Goal: Task Accomplishment & Management: Manage account settings

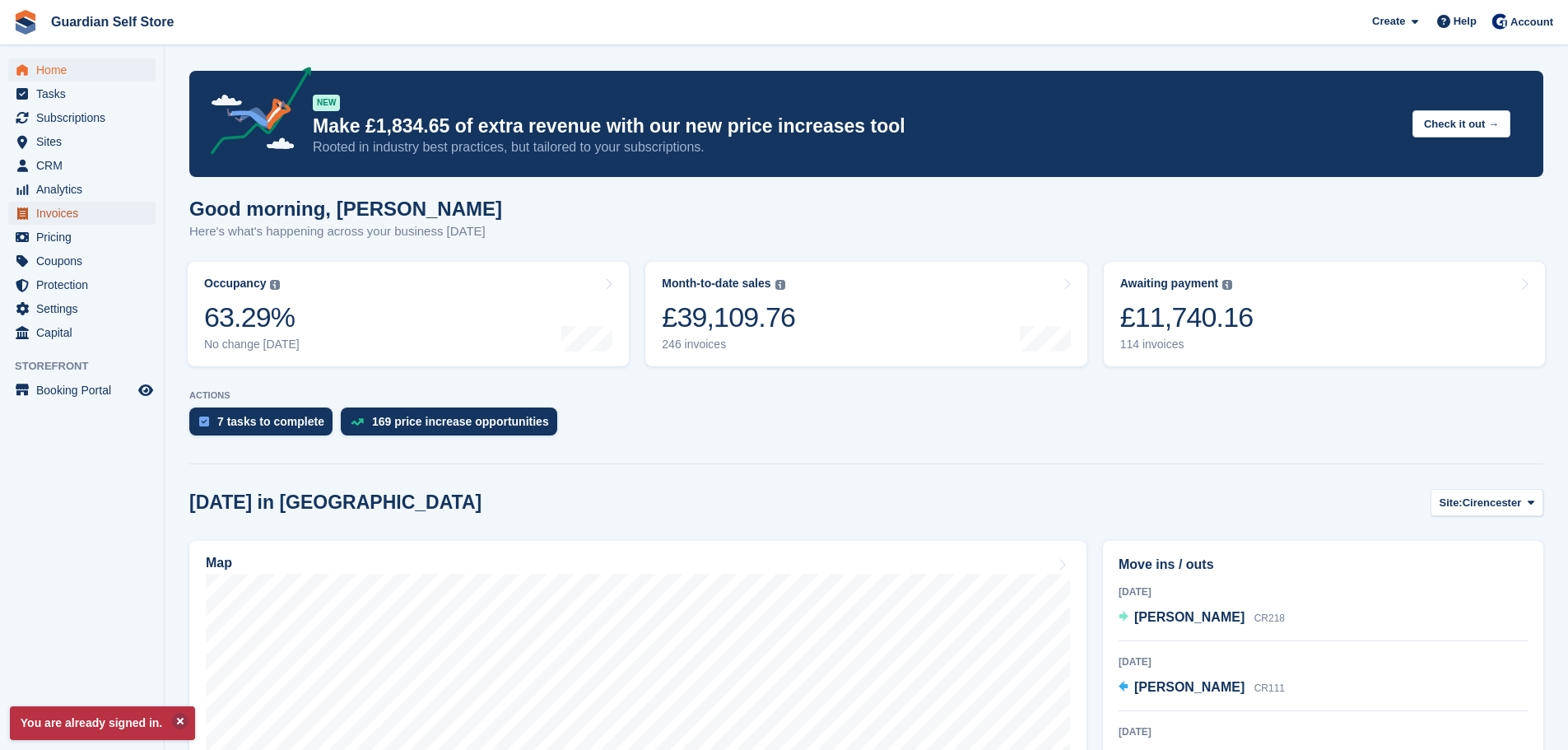
drag, startPoint x: 0, startPoint y: 0, endPoint x: 74, endPoint y: 209, distance: 221.7
click at [74, 209] on span "Invoices" at bounding box center [86, 213] width 99 height 23
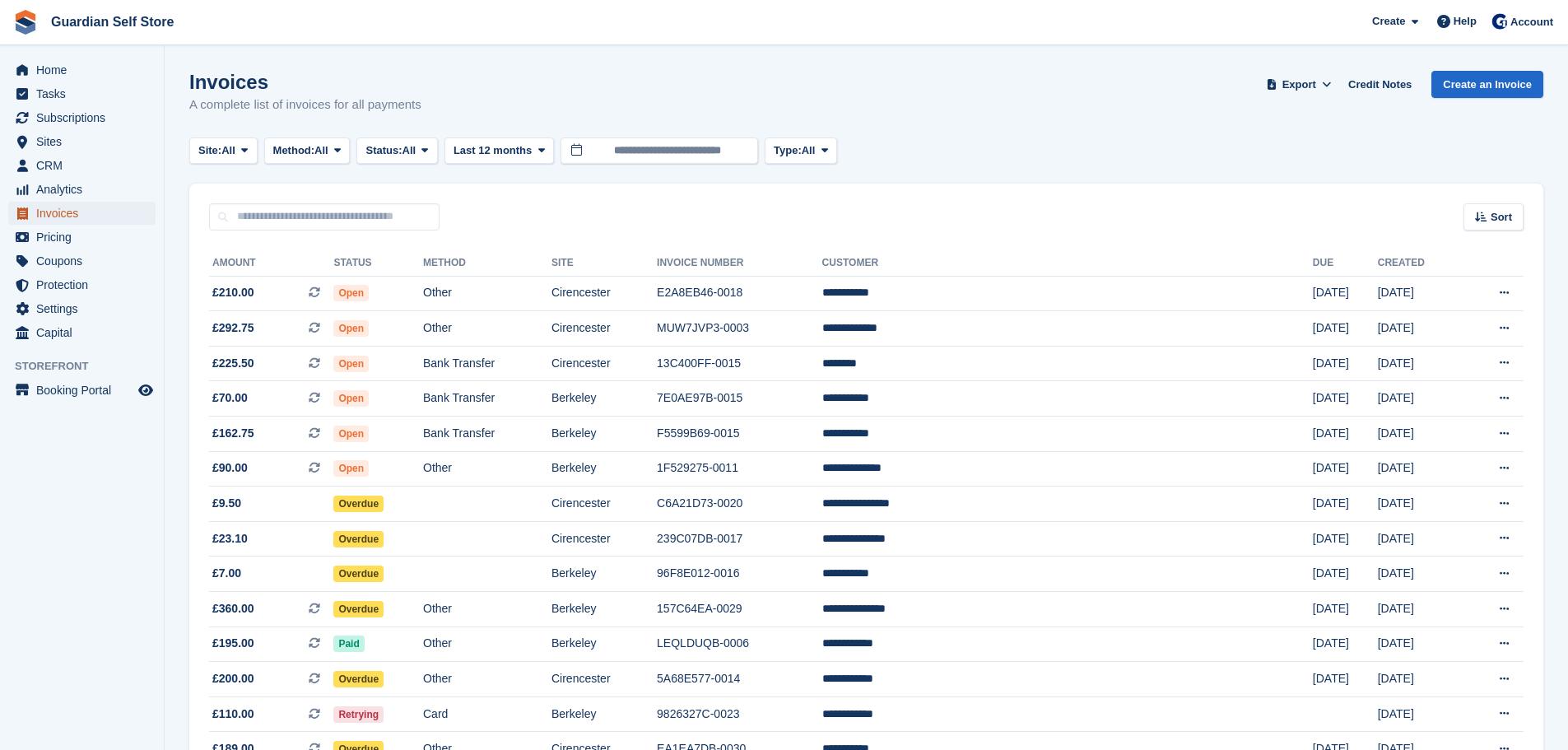
click at [74, 211] on span "Invoices" at bounding box center [86, 213] width 99 height 23
click at [101, 101] on span "Tasks" at bounding box center [86, 93] width 99 height 23
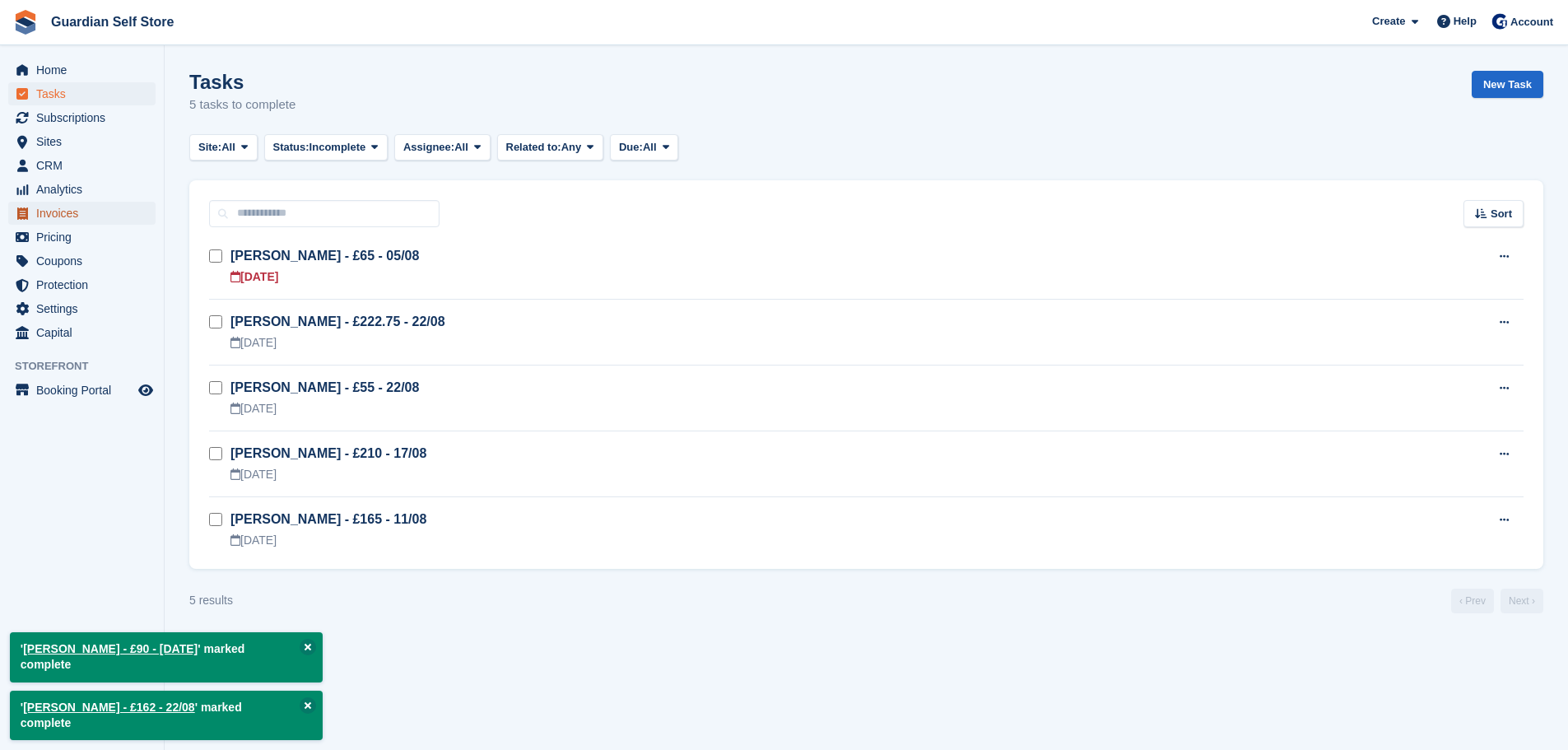
click at [117, 216] on span "Invoices" at bounding box center [86, 213] width 99 height 23
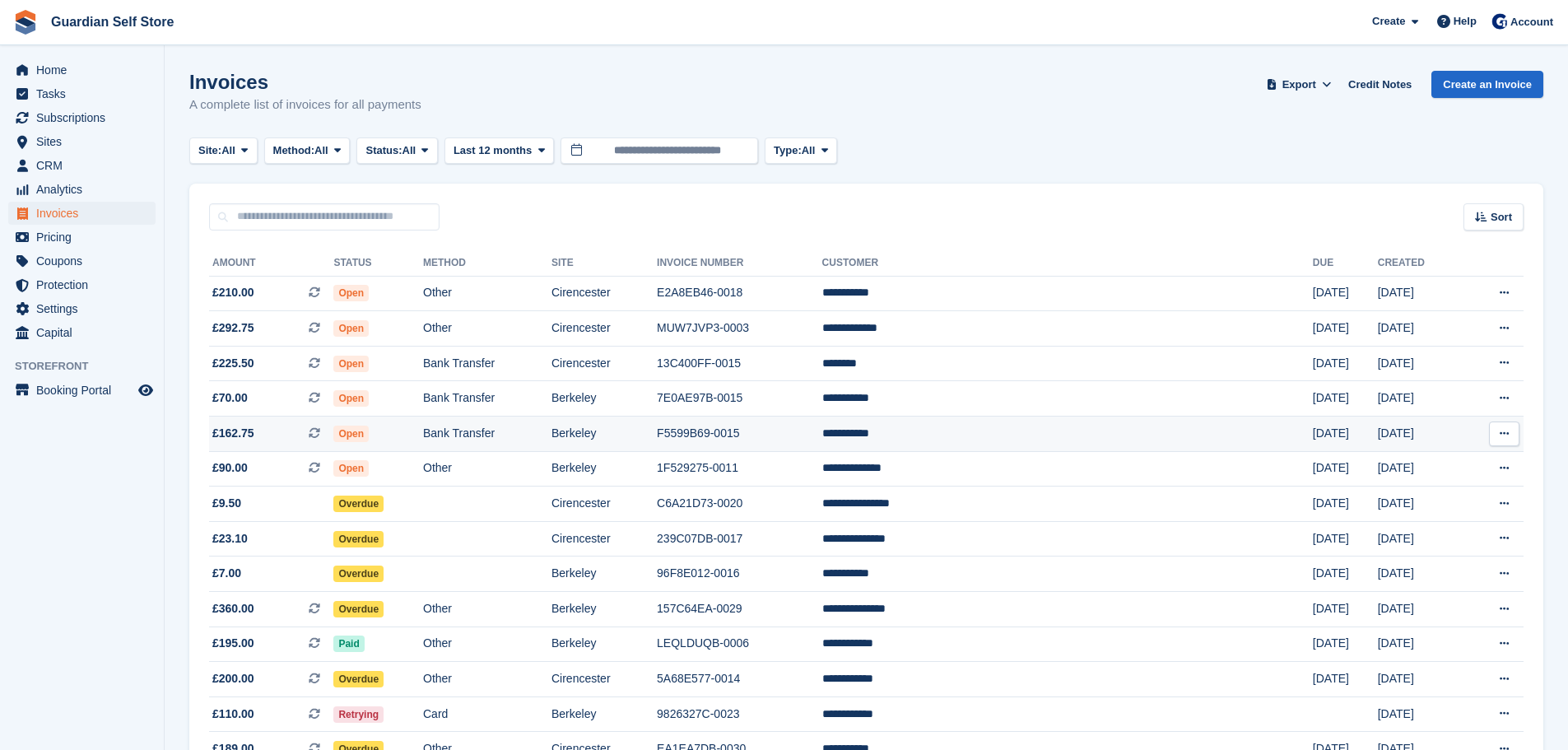
click at [277, 439] on span "£162.75 This is a recurring subscription invoice." at bounding box center [271, 434] width 124 height 18
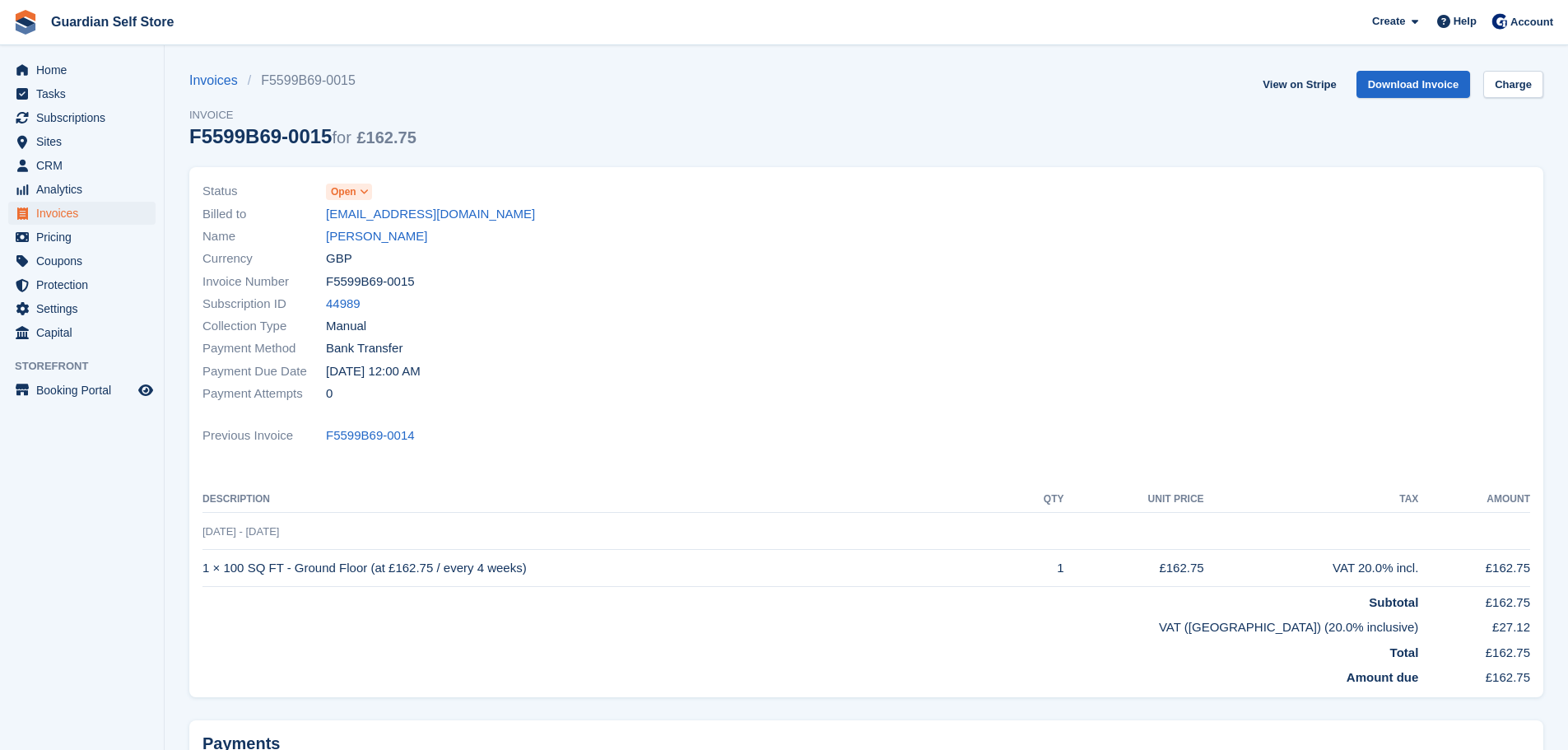
click at [347, 195] on span "Open" at bounding box center [344, 191] width 26 height 15
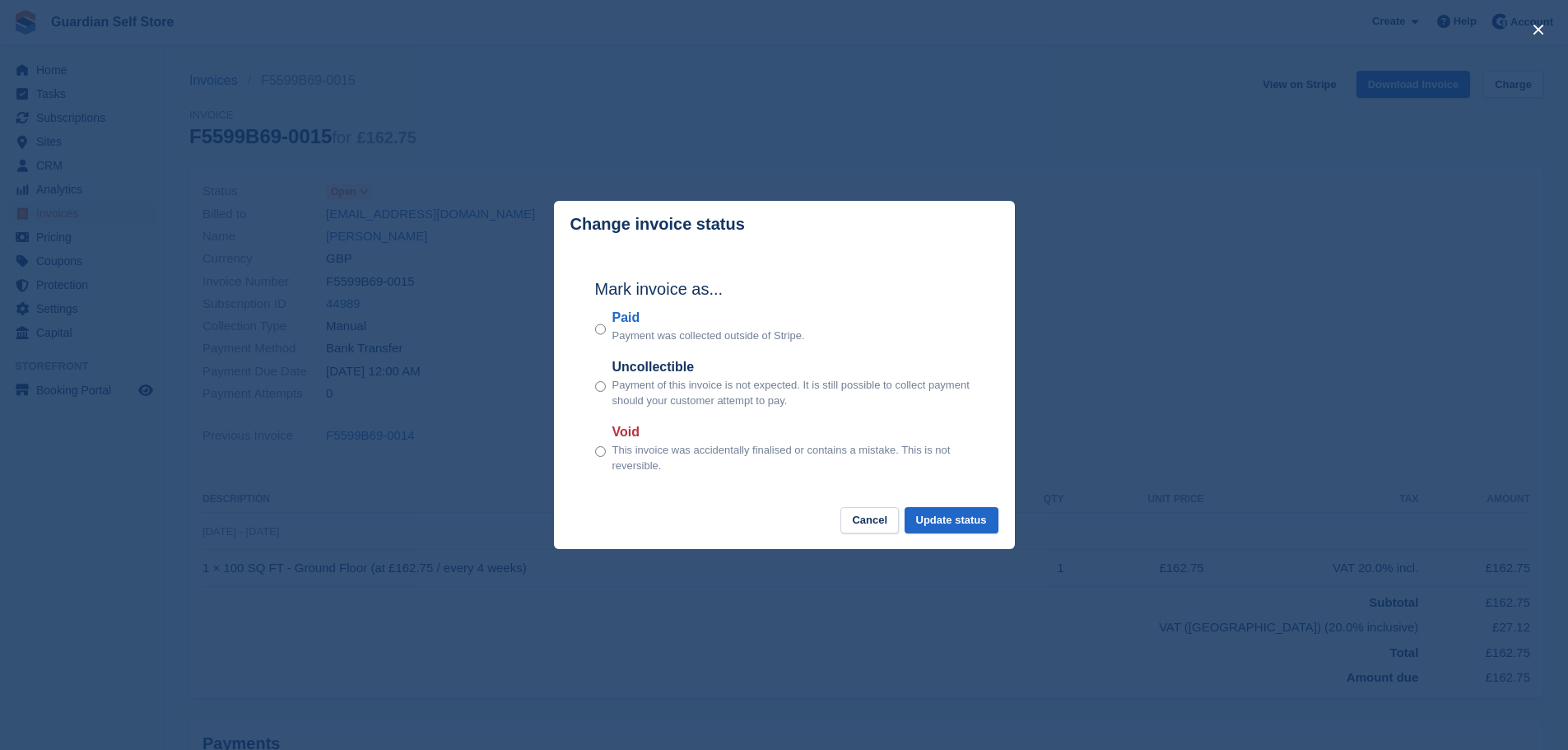
click at [620, 322] on label "Paid" at bounding box center [708, 317] width 192 height 20
click at [924, 513] on button "Update status" at bounding box center [951, 520] width 94 height 28
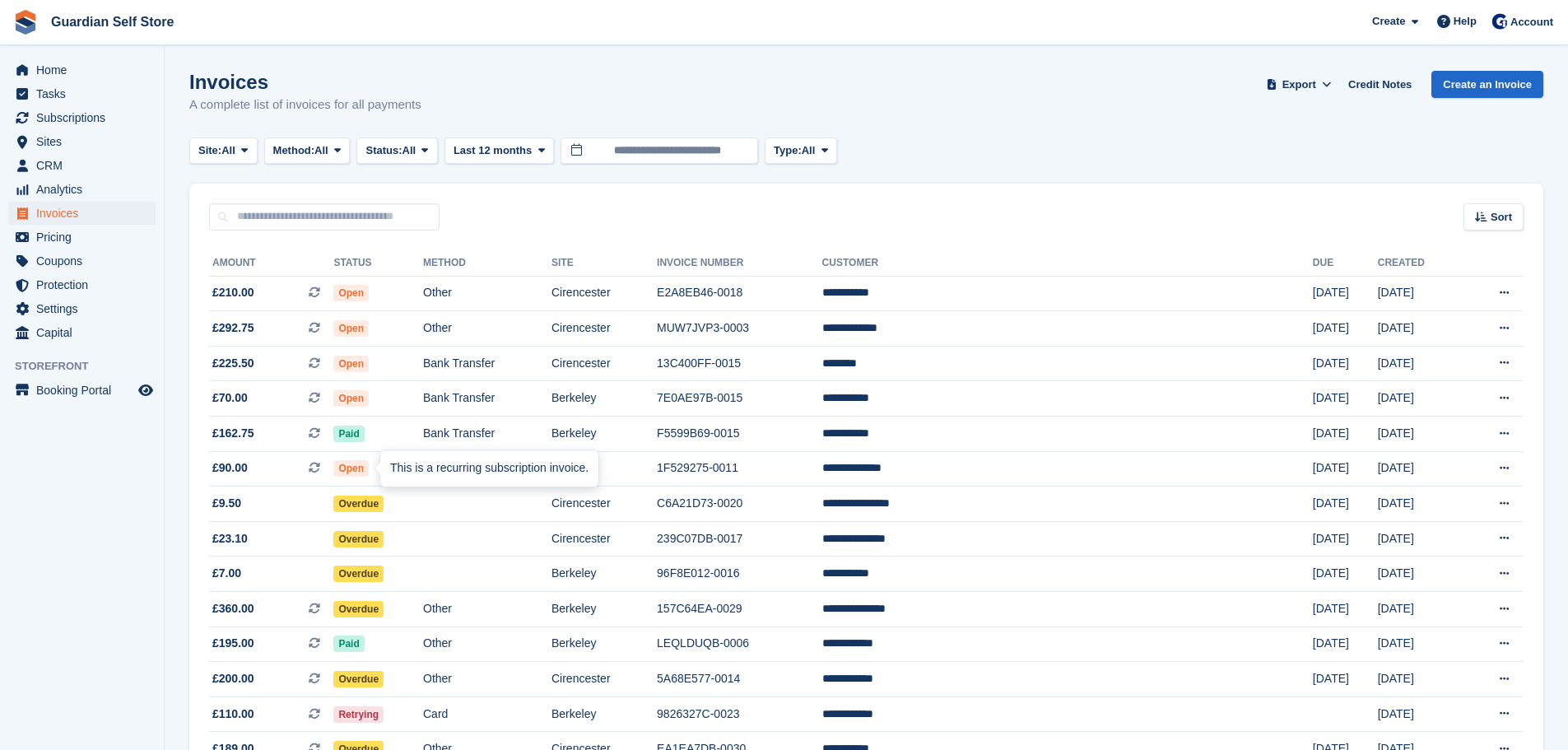
click at [320, 466] on icon at bounding box center [314, 467] width 12 height 12
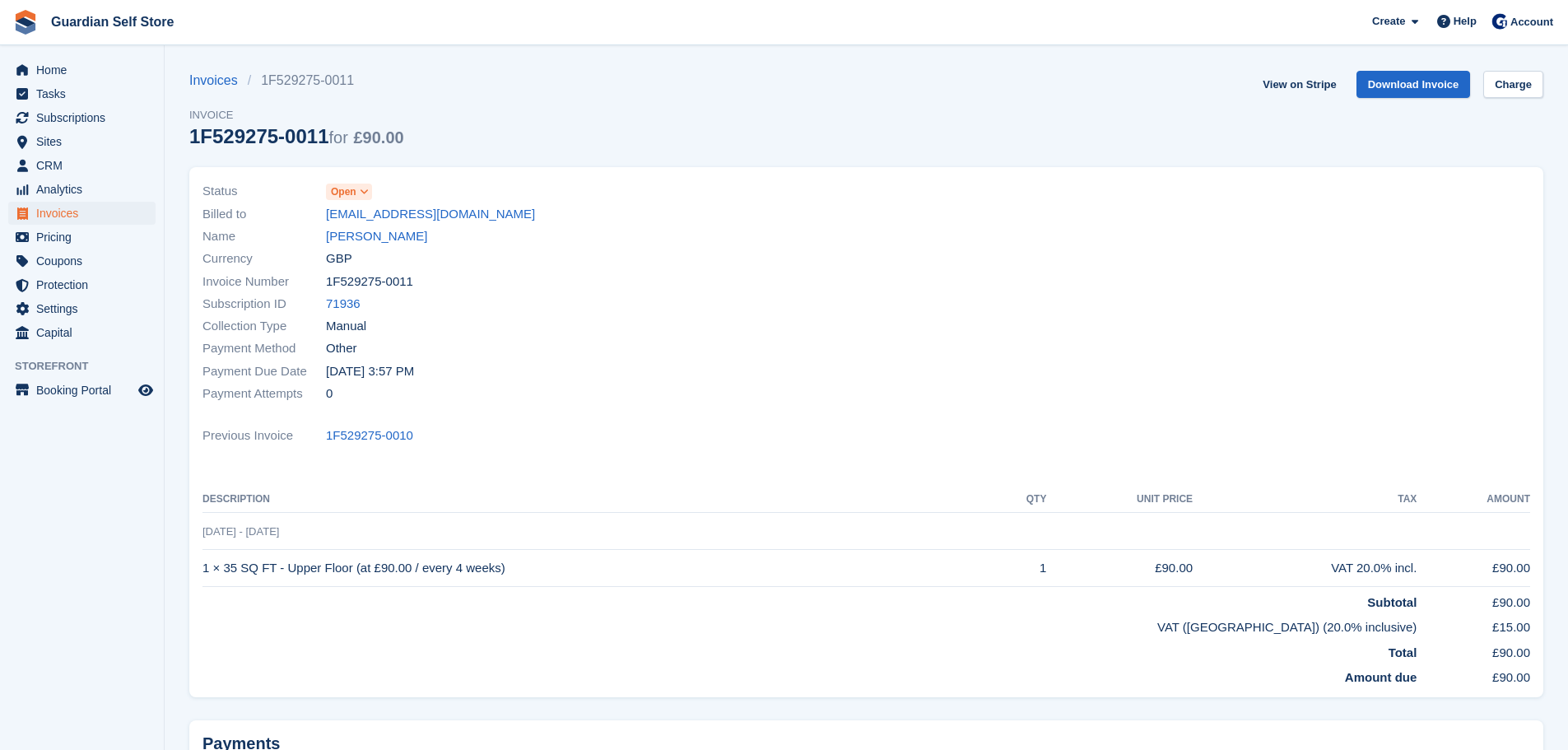
click at [331, 199] on span "Open" at bounding box center [344, 191] width 26 height 15
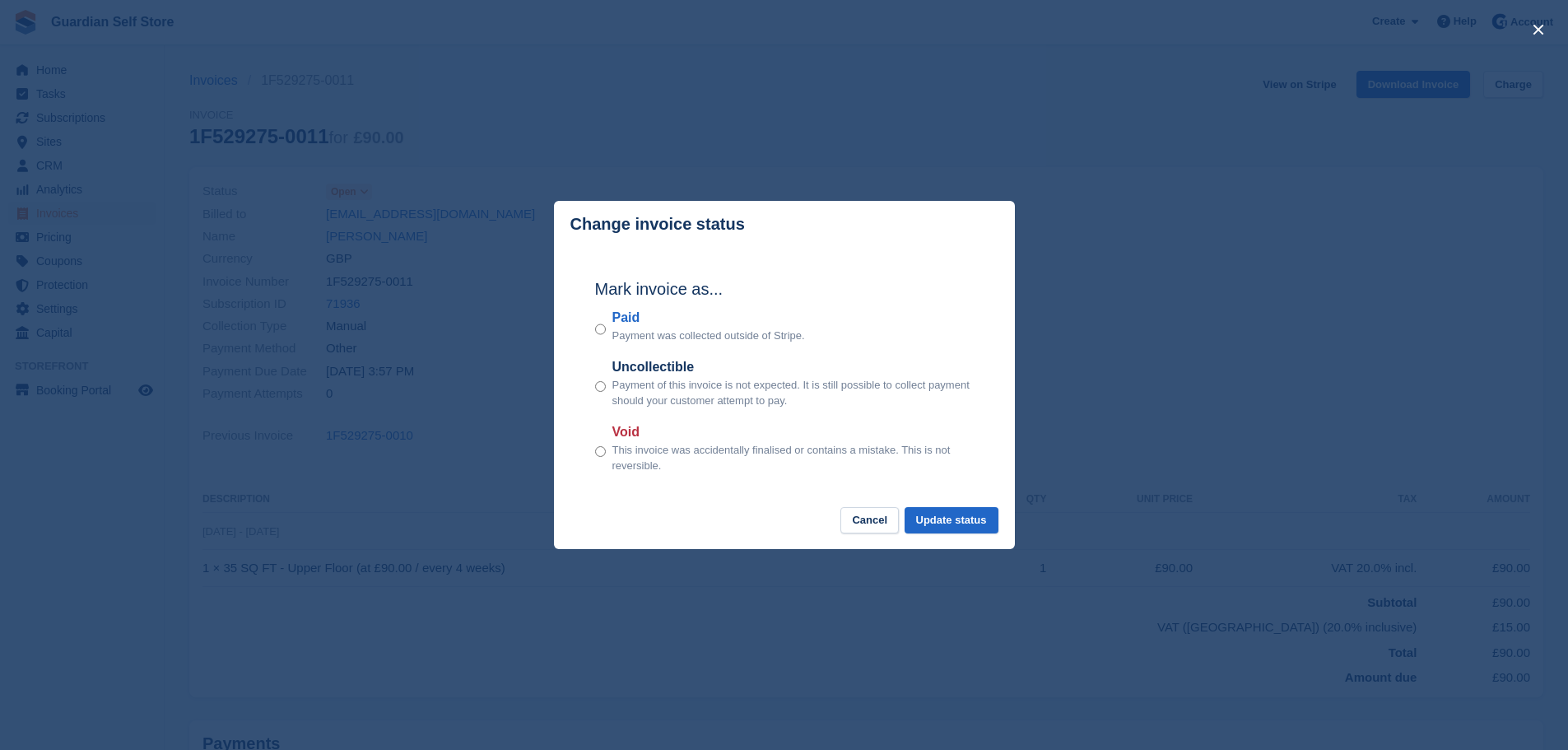
click at [622, 321] on label "Paid" at bounding box center [708, 317] width 192 height 20
click at [924, 510] on button "Update status" at bounding box center [951, 520] width 94 height 28
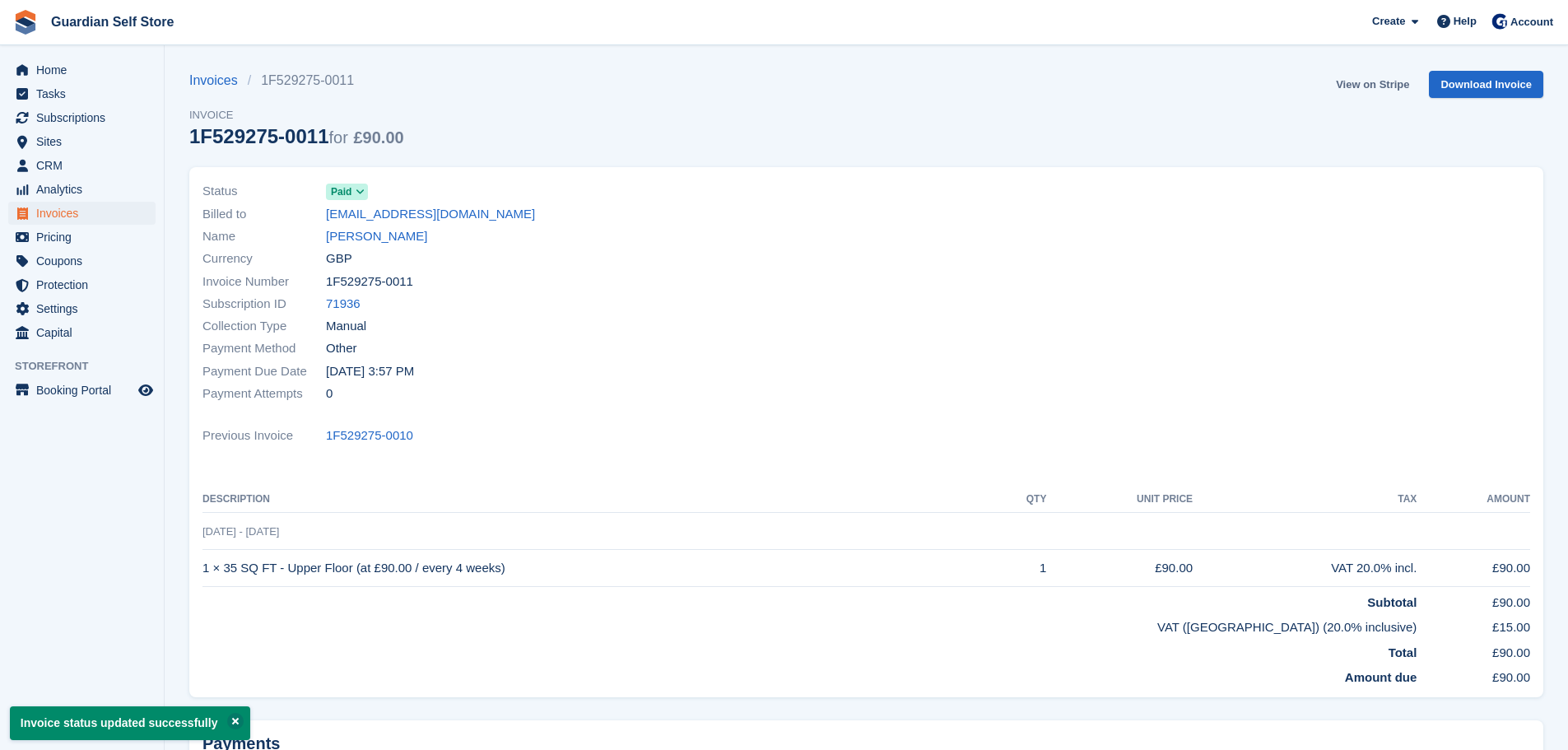
click at [1348, 83] on link "View on Stripe" at bounding box center [1372, 85] width 87 height 28
click at [117, 211] on span "Invoices" at bounding box center [86, 213] width 99 height 23
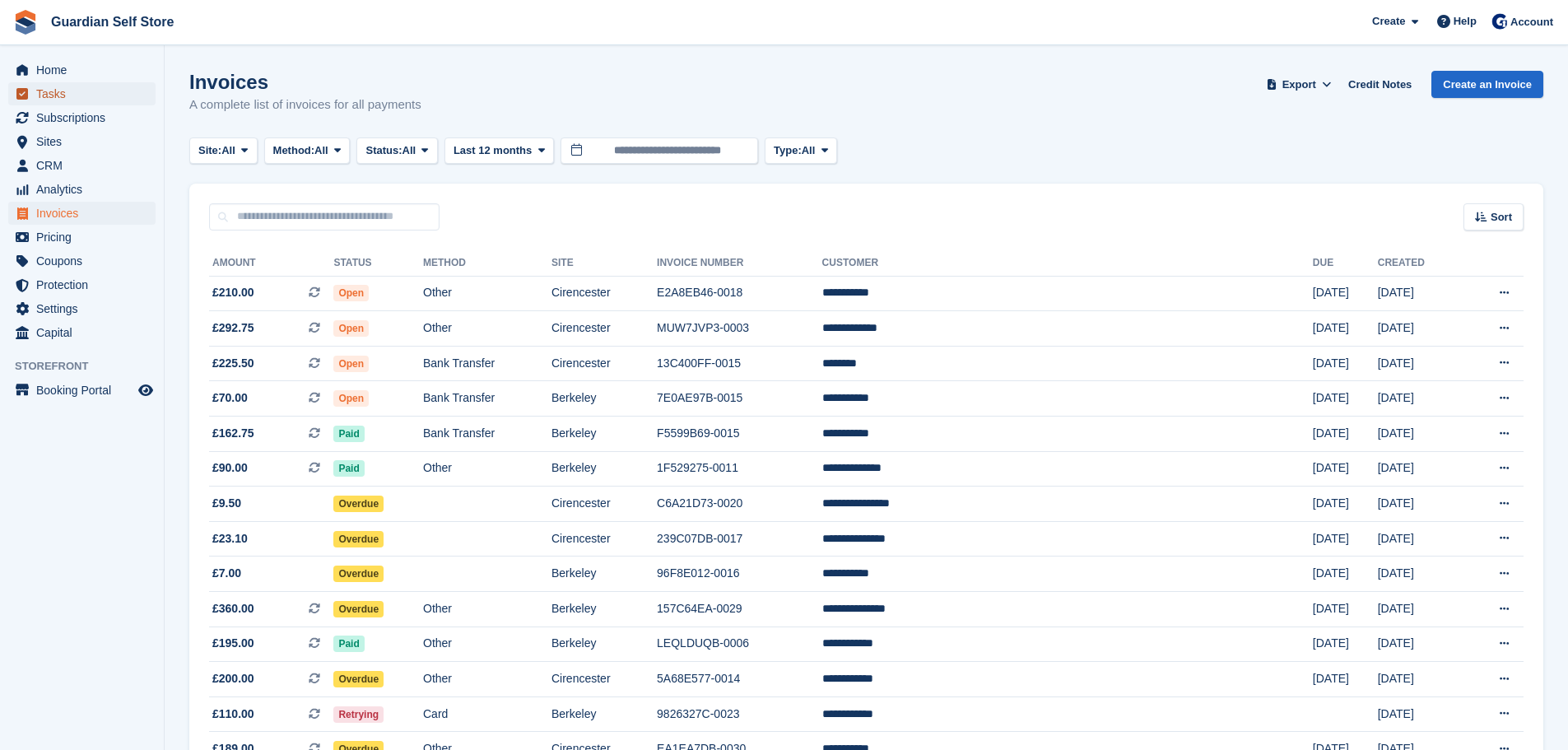
click at [82, 87] on span "Tasks" at bounding box center [86, 93] width 99 height 23
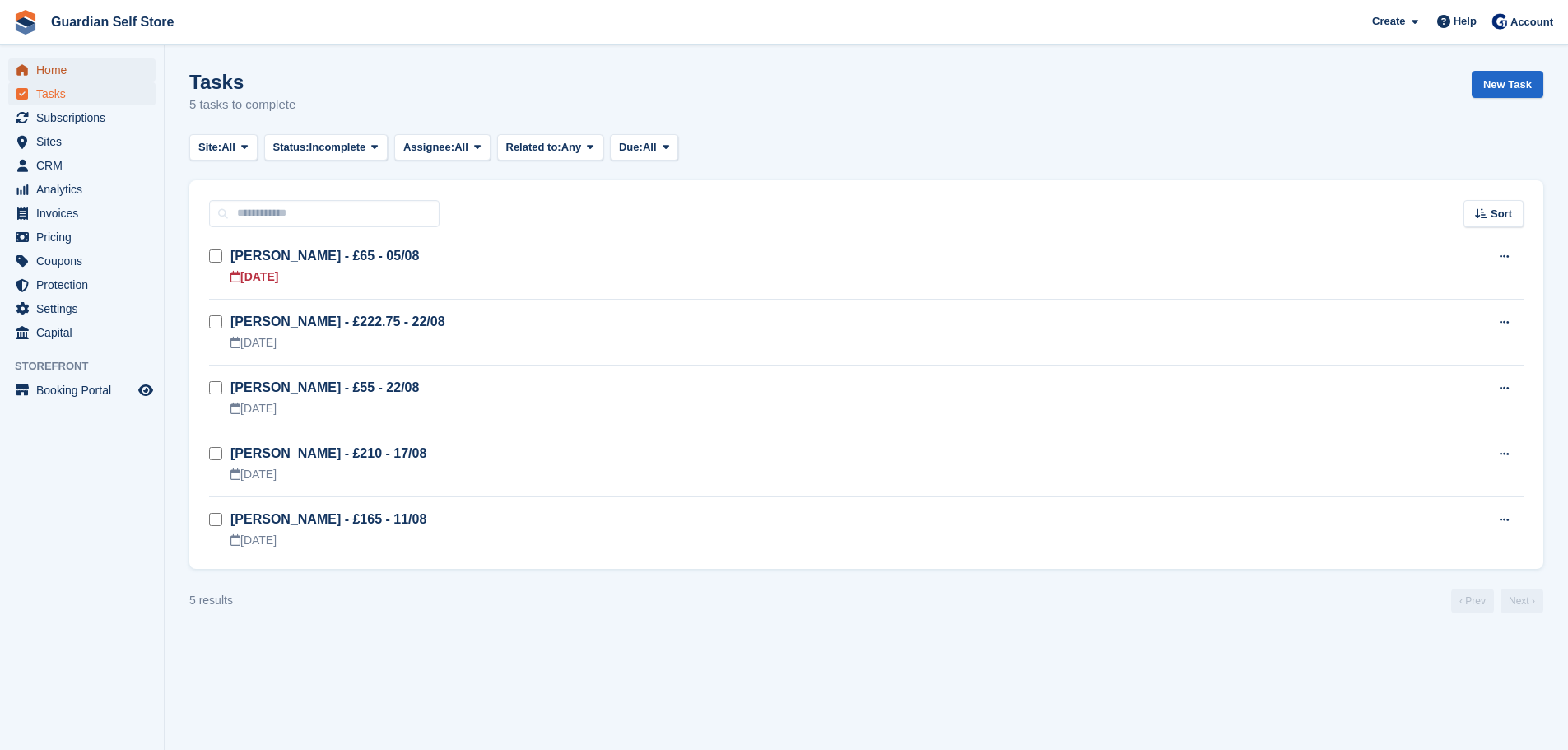
click at [97, 65] on span "Home" at bounding box center [86, 69] width 99 height 23
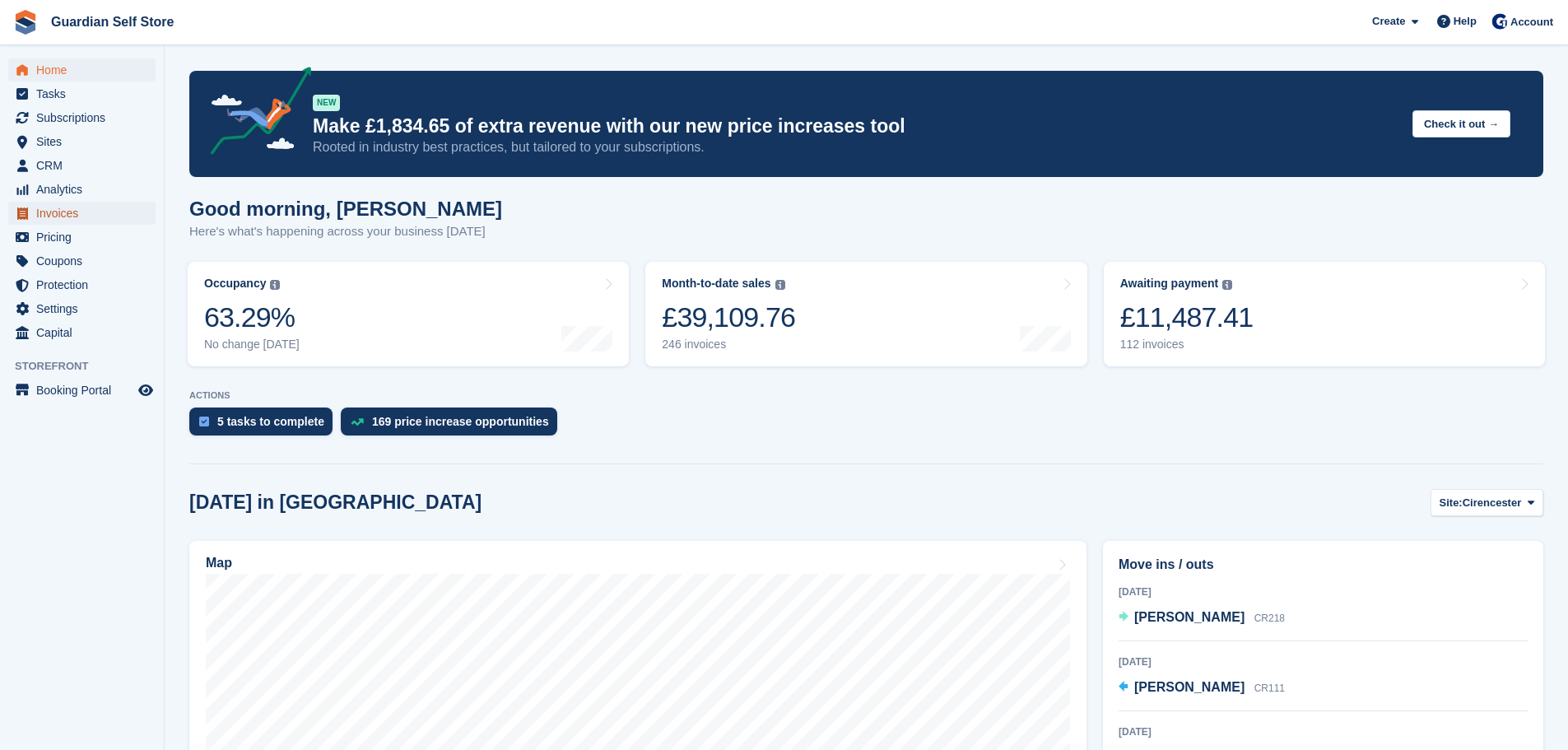
click at [82, 207] on span "Invoices" at bounding box center [86, 213] width 99 height 23
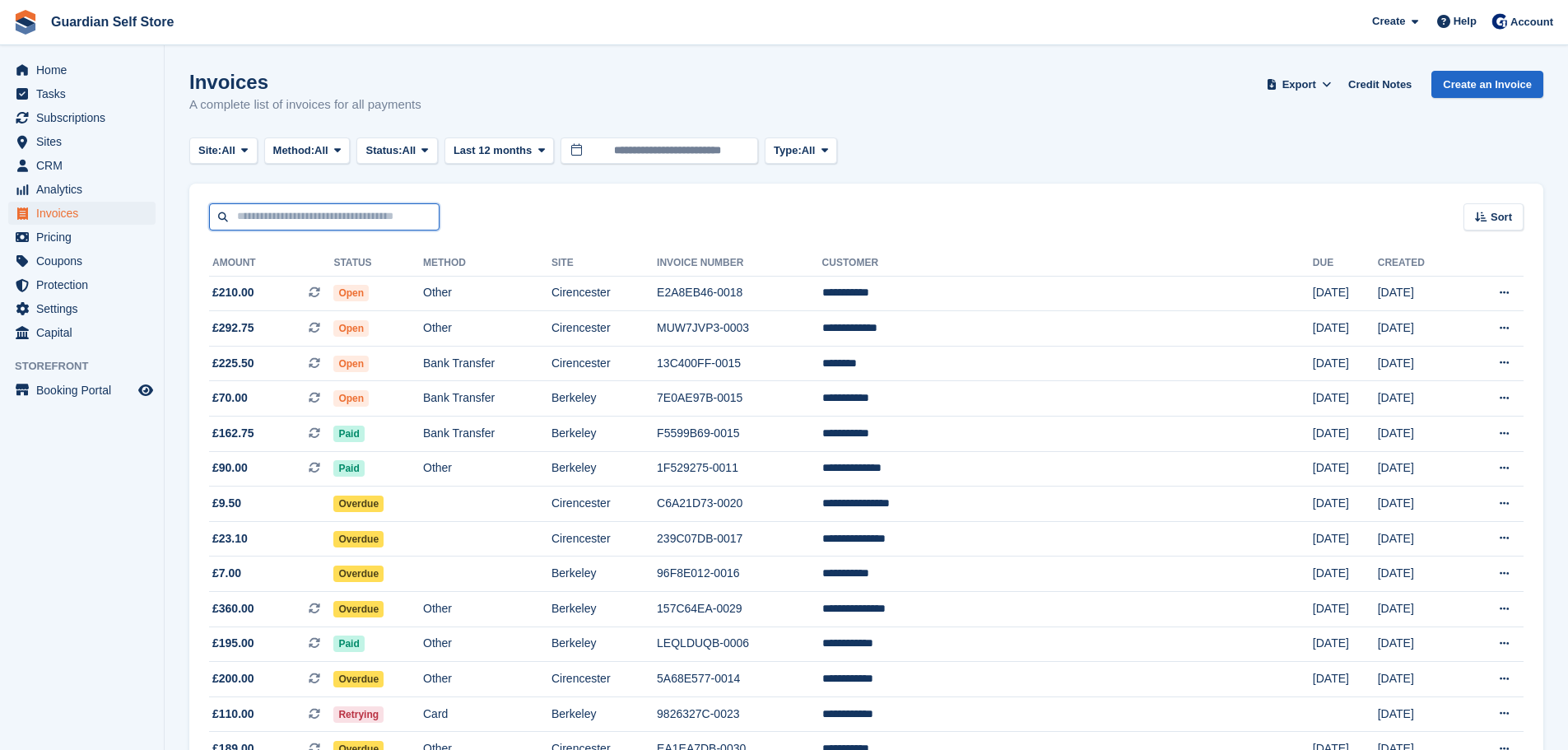
click at [374, 225] on input "text" at bounding box center [324, 217] width 231 height 28
type input "****"
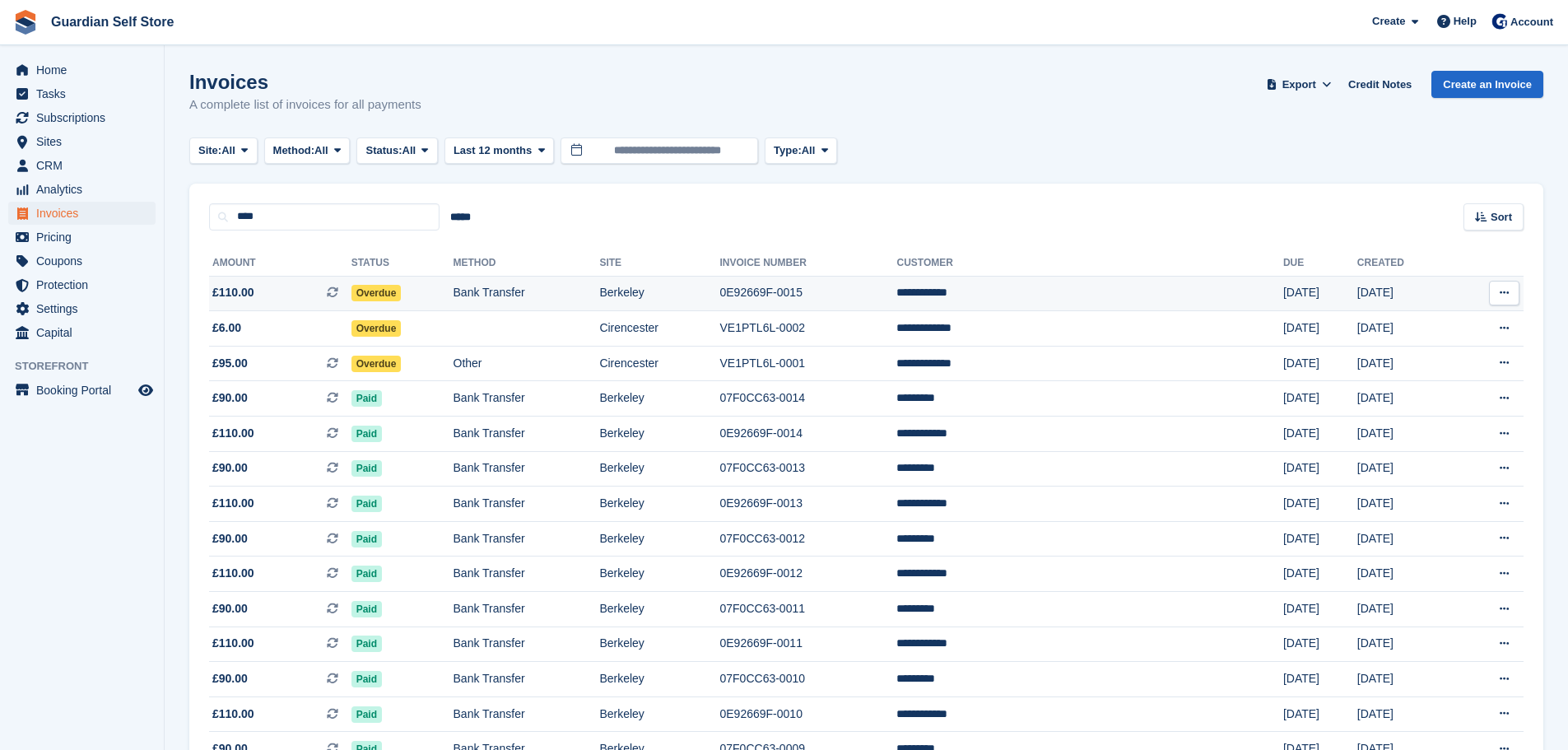
click at [241, 286] on span "£110.00" at bounding box center [233, 293] width 42 height 18
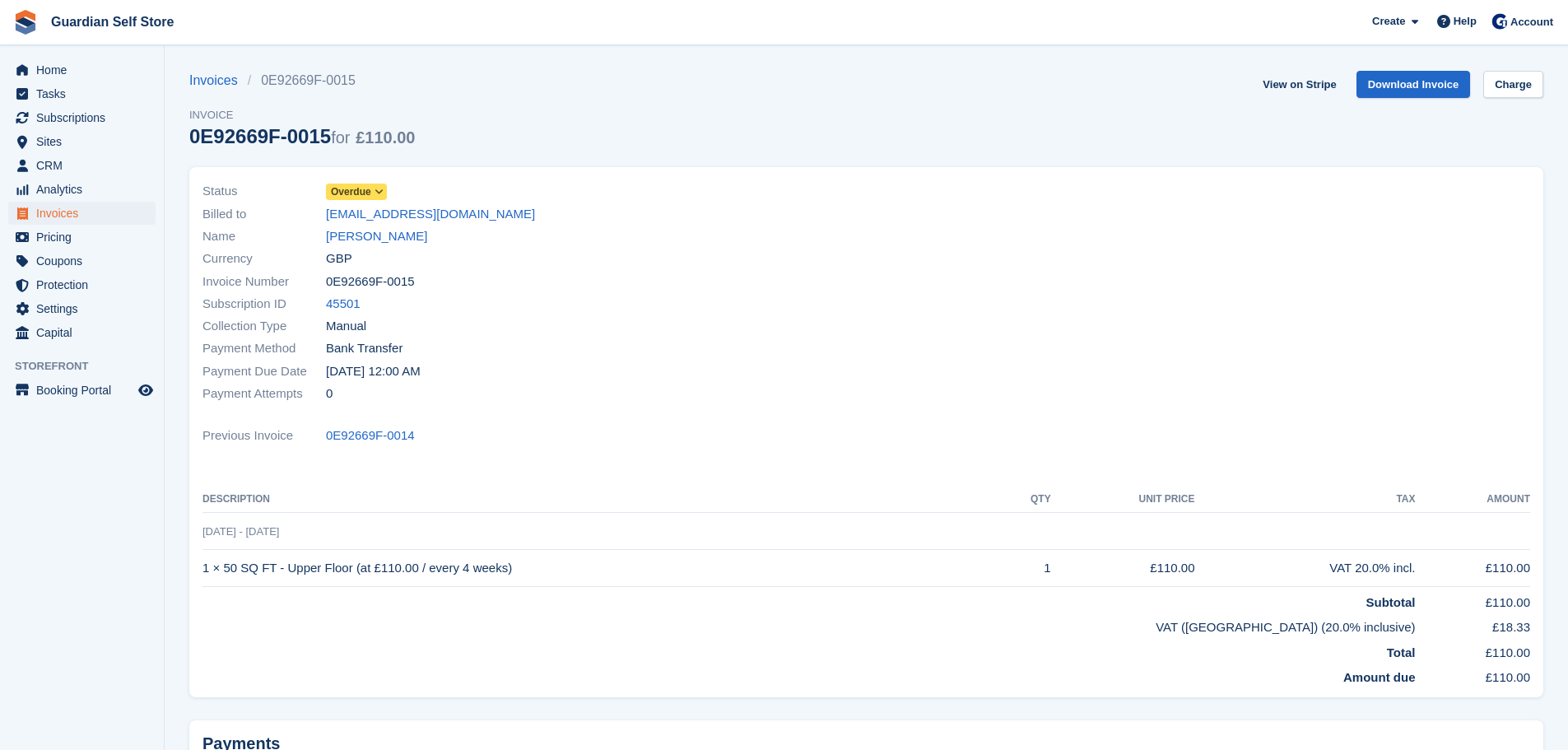
click at [345, 188] on span "Overdue" at bounding box center [351, 191] width 40 height 15
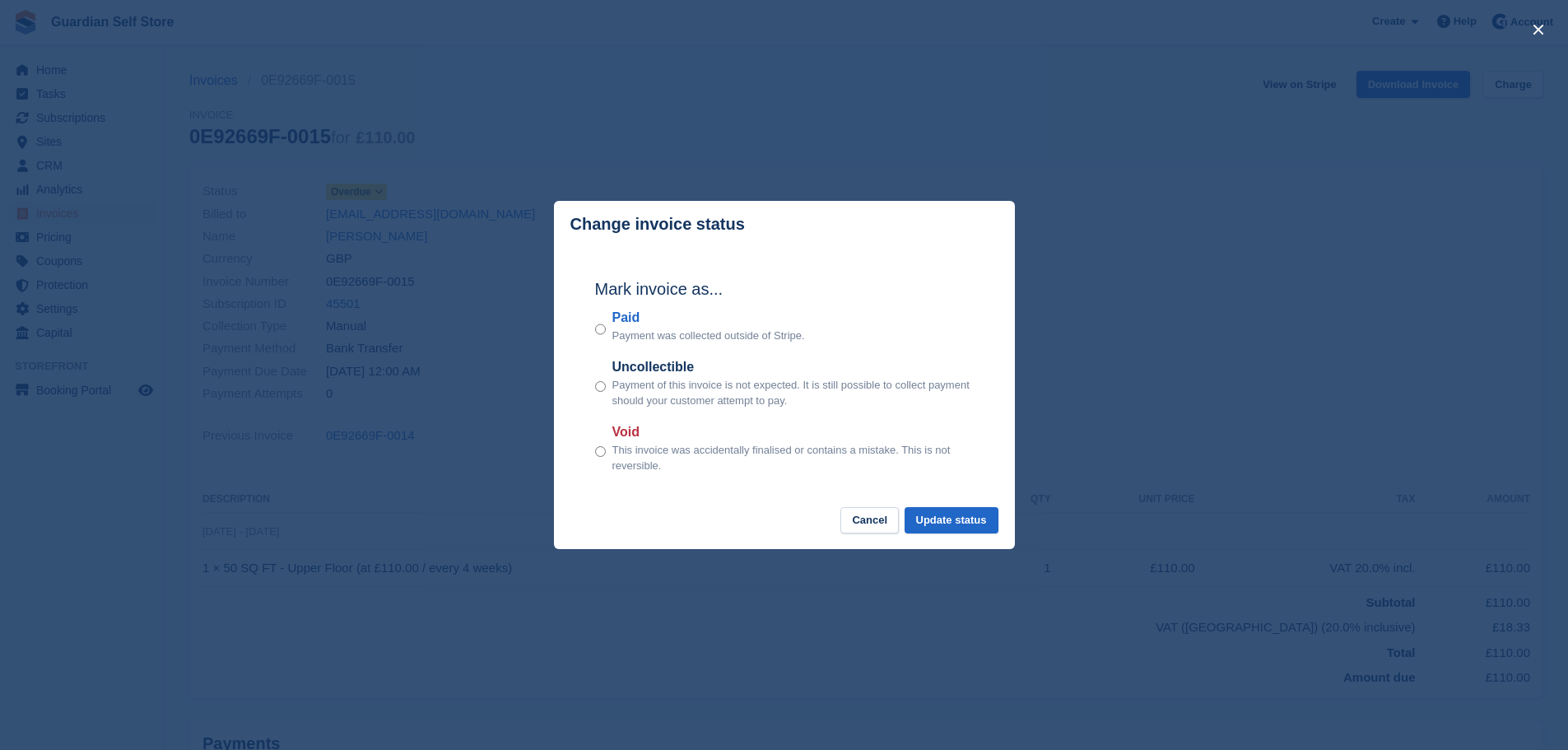
click at [640, 311] on label "Paid" at bounding box center [708, 317] width 192 height 20
click at [943, 515] on button "Update status" at bounding box center [951, 520] width 94 height 28
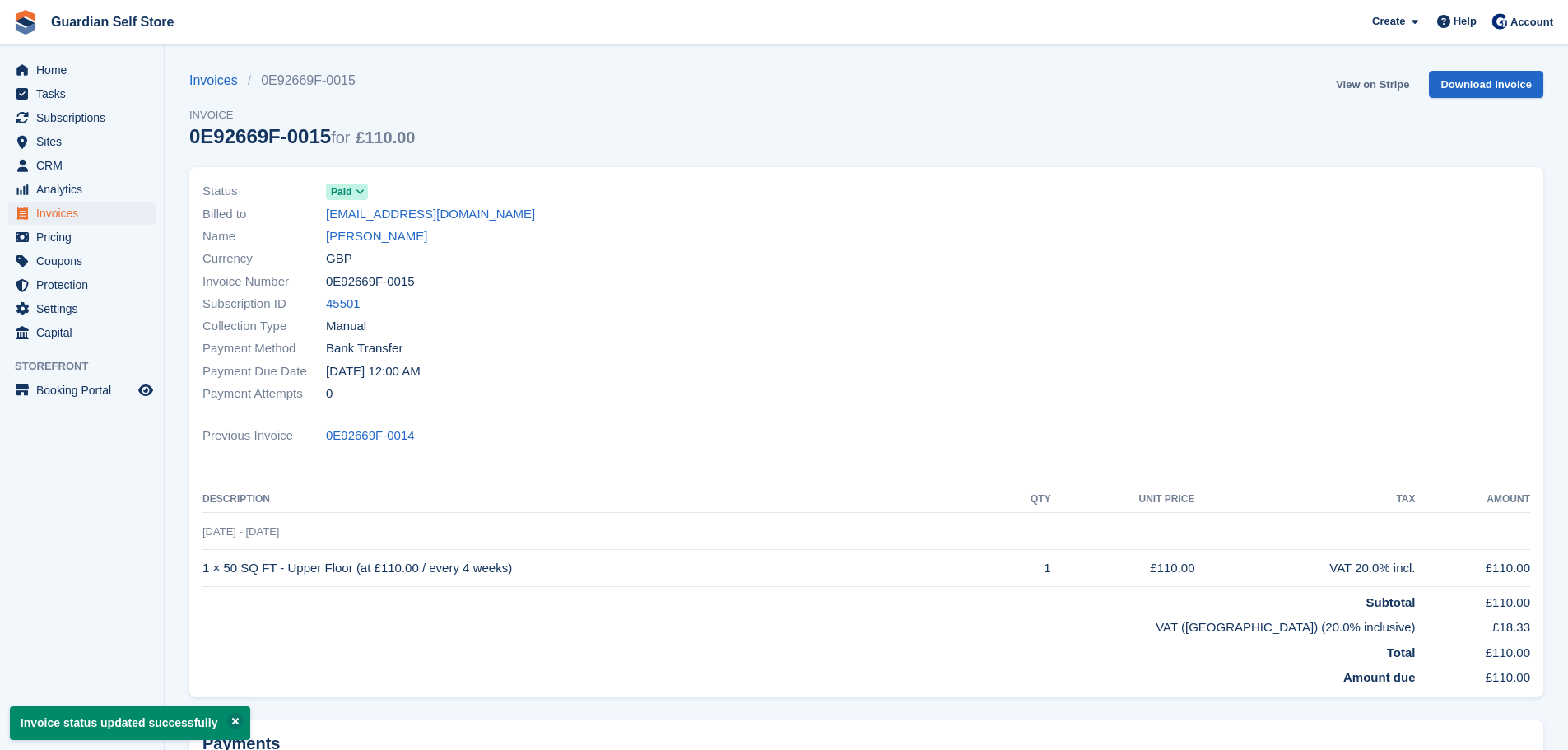
click at [1365, 82] on link "View on Stripe" at bounding box center [1372, 85] width 87 height 28
click at [90, 213] on span "Invoices" at bounding box center [86, 213] width 99 height 23
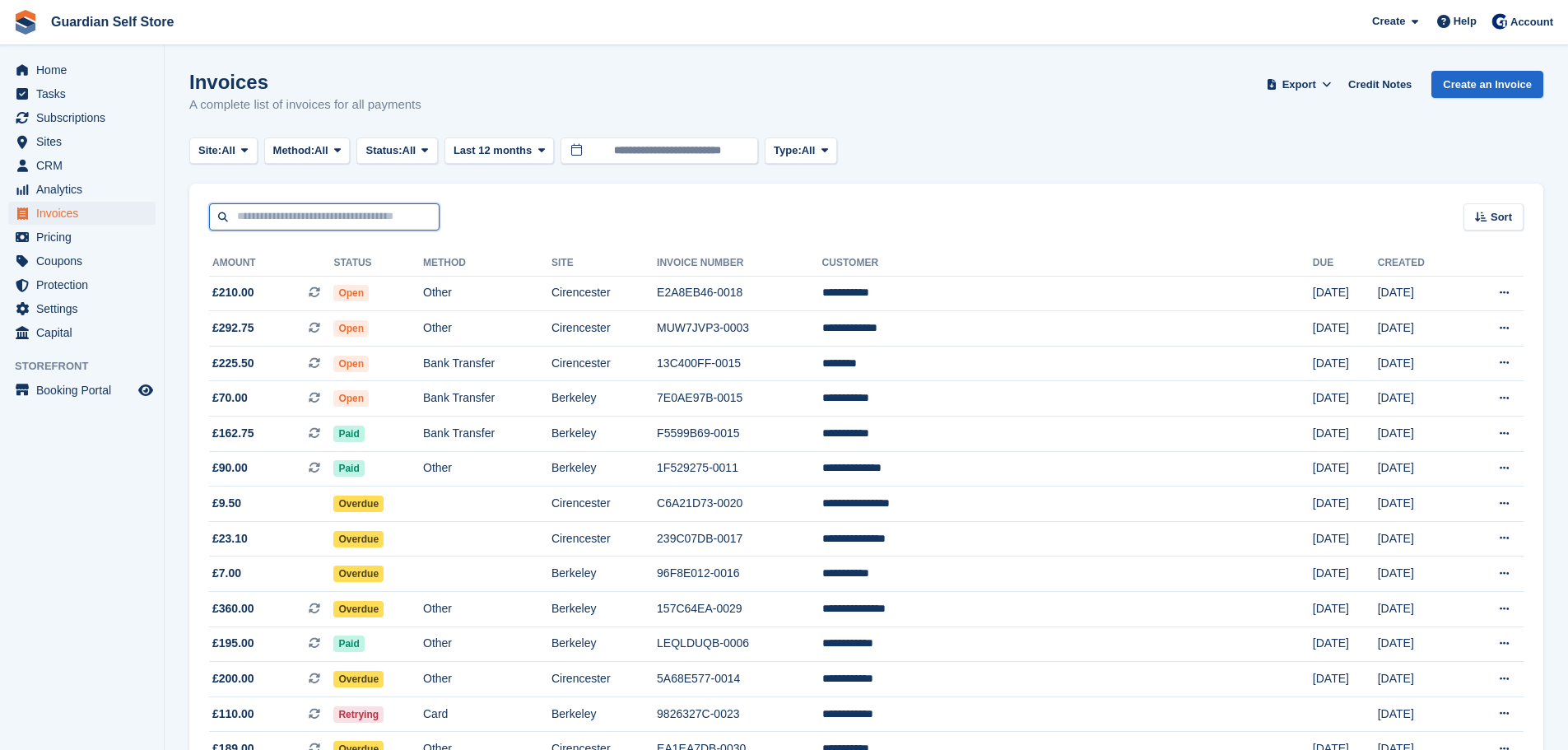
click at [303, 213] on input "text" at bounding box center [324, 217] width 231 height 28
type input "*****"
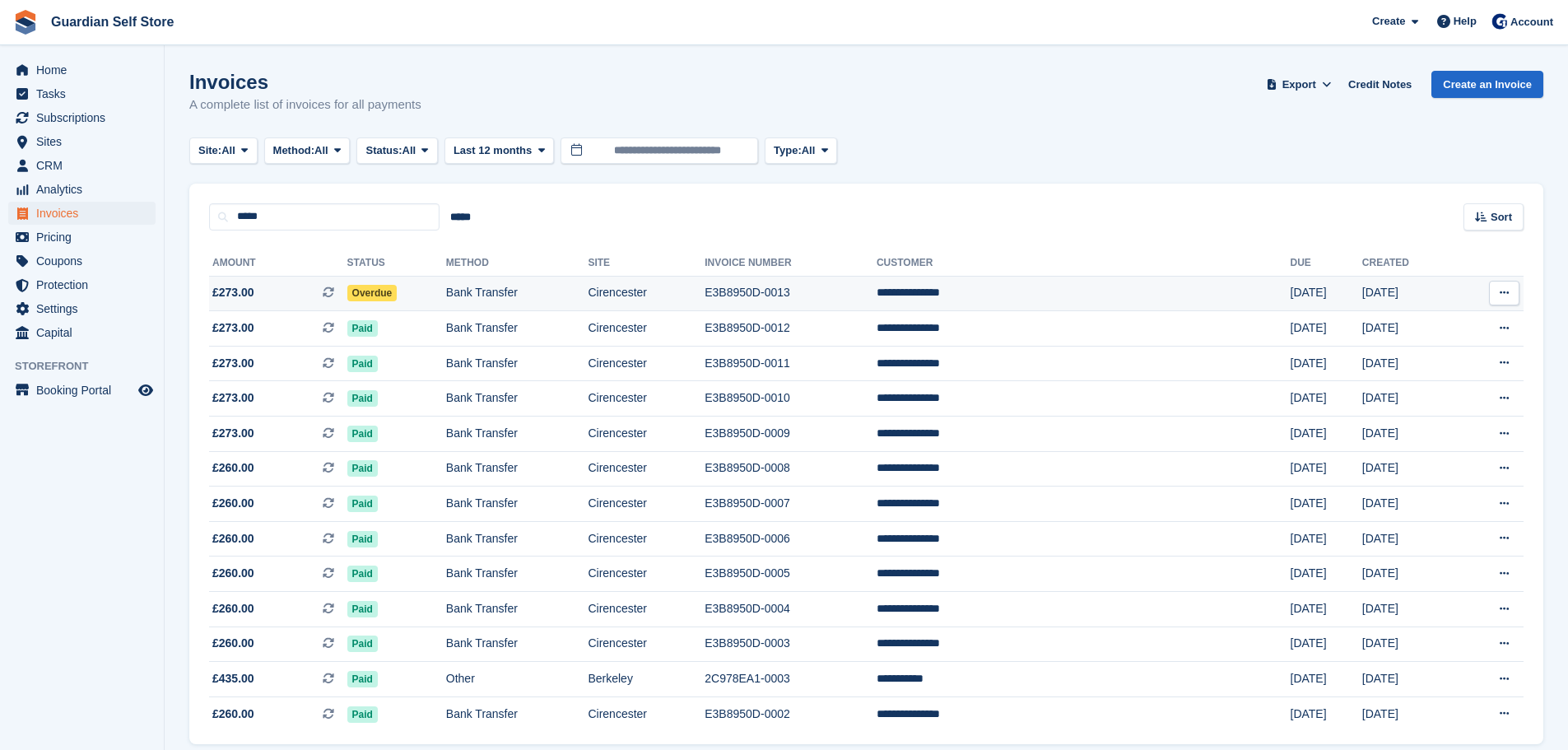
click at [292, 291] on span "£273.00 This is a recurring subscription invoice." at bounding box center [278, 293] width 138 height 18
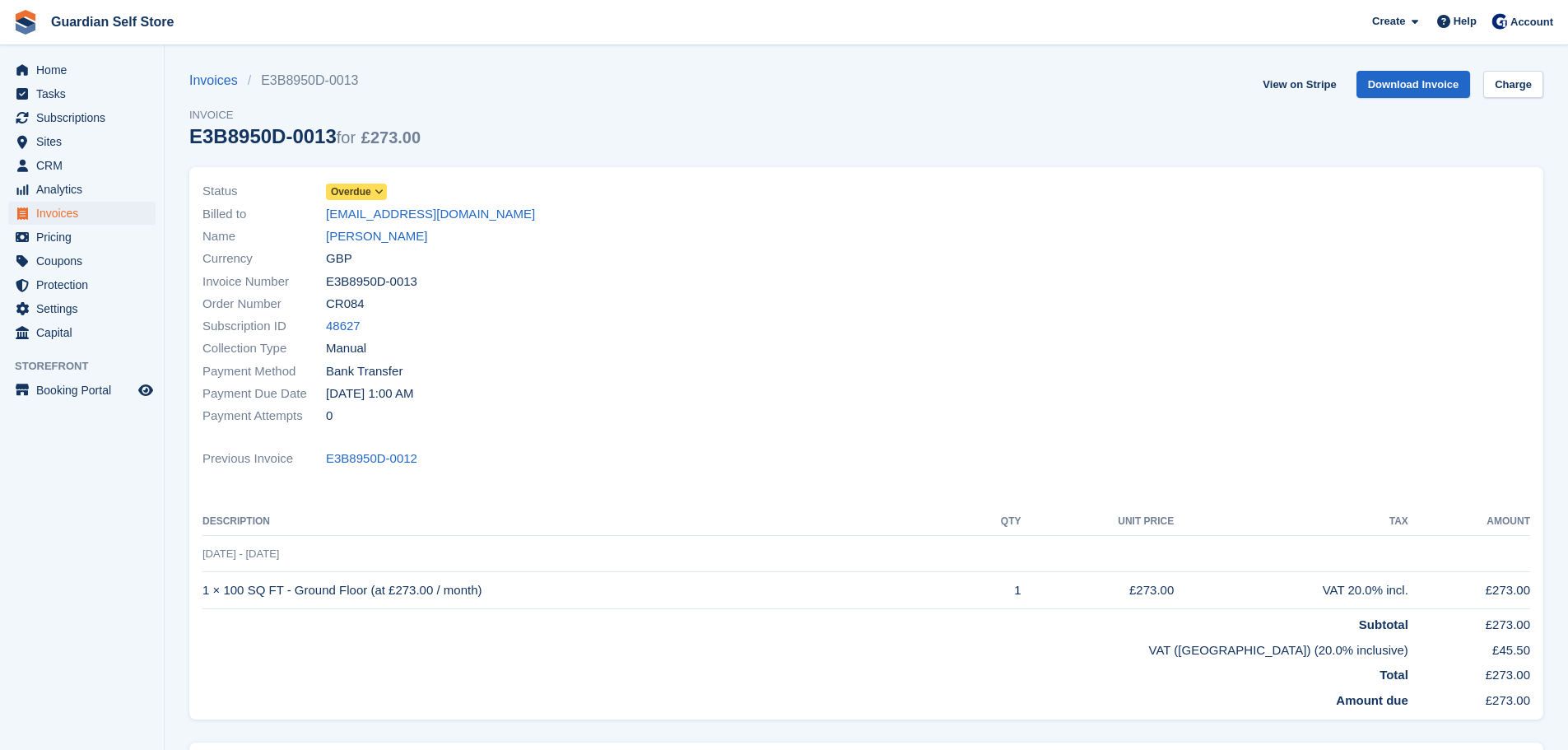
click at [357, 192] on span "Overdue" at bounding box center [351, 191] width 40 height 15
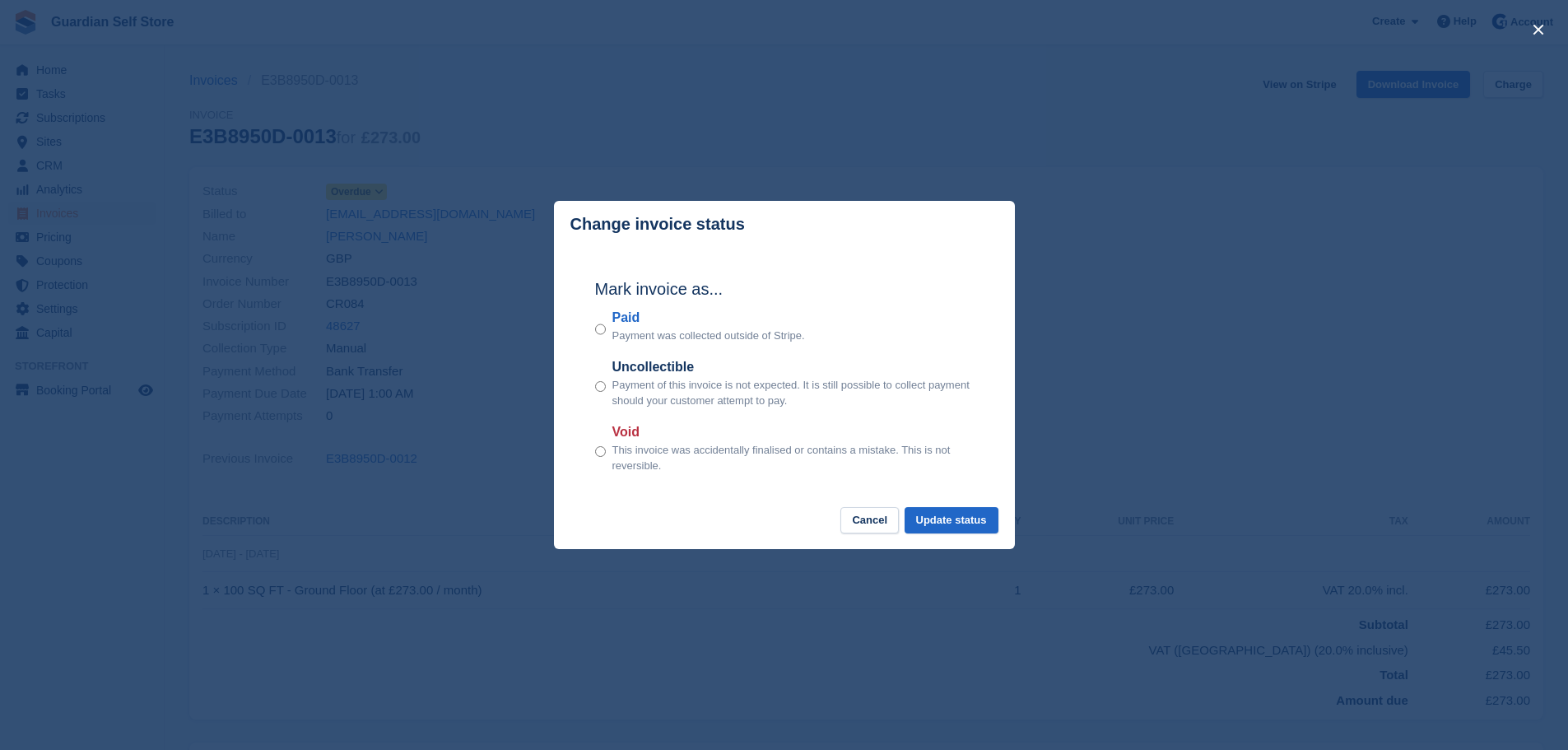
click at [635, 321] on label "Paid" at bounding box center [708, 317] width 192 height 20
click at [946, 524] on button "Update status" at bounding box center [951, 520] width 94 height 28
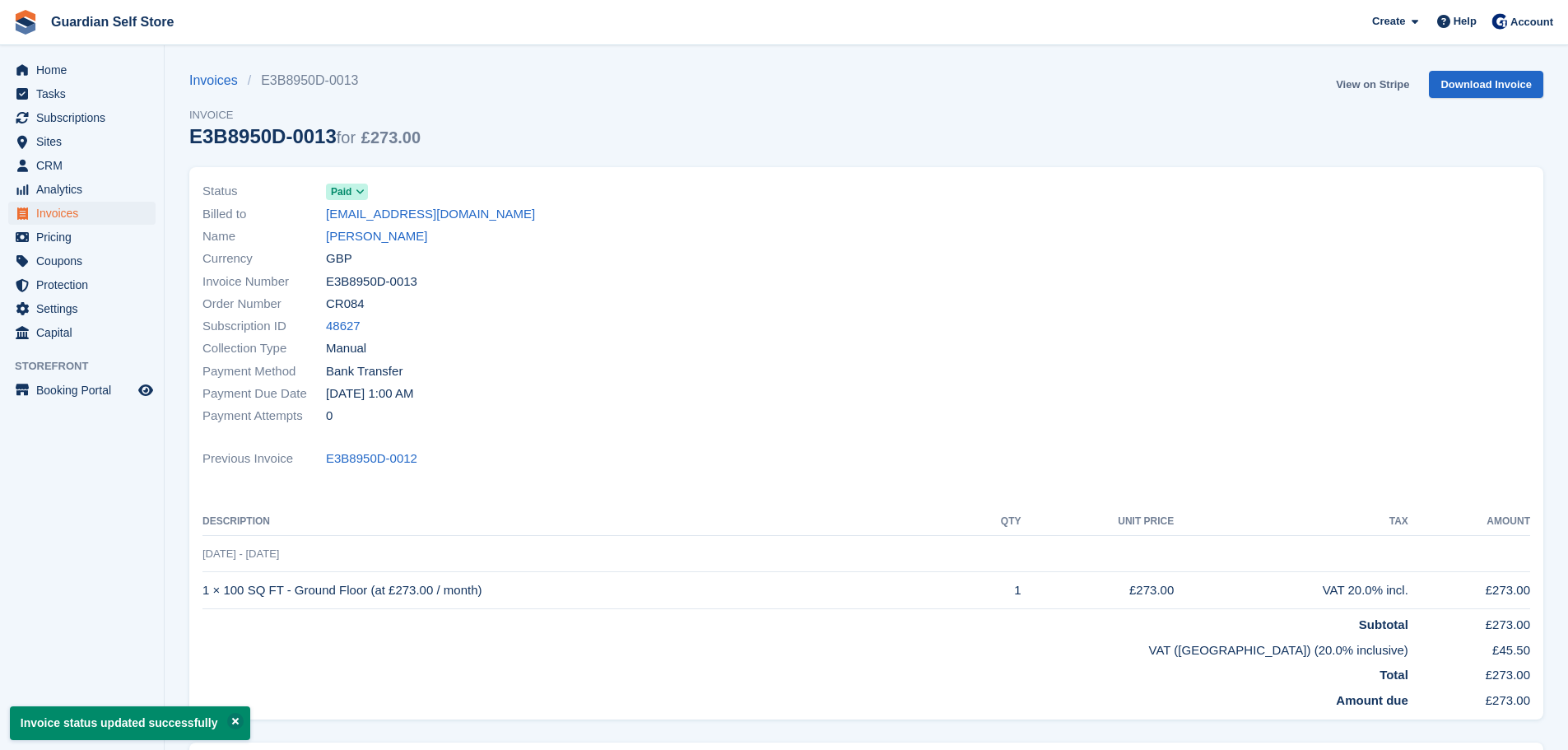
click at [1349, 85] on link "View on Stripe" at bounding box center [1372, 85] width 87 height 28
click at [101, 214] on span "Invoices" at bounding box center [86, 213] width 99 height 23
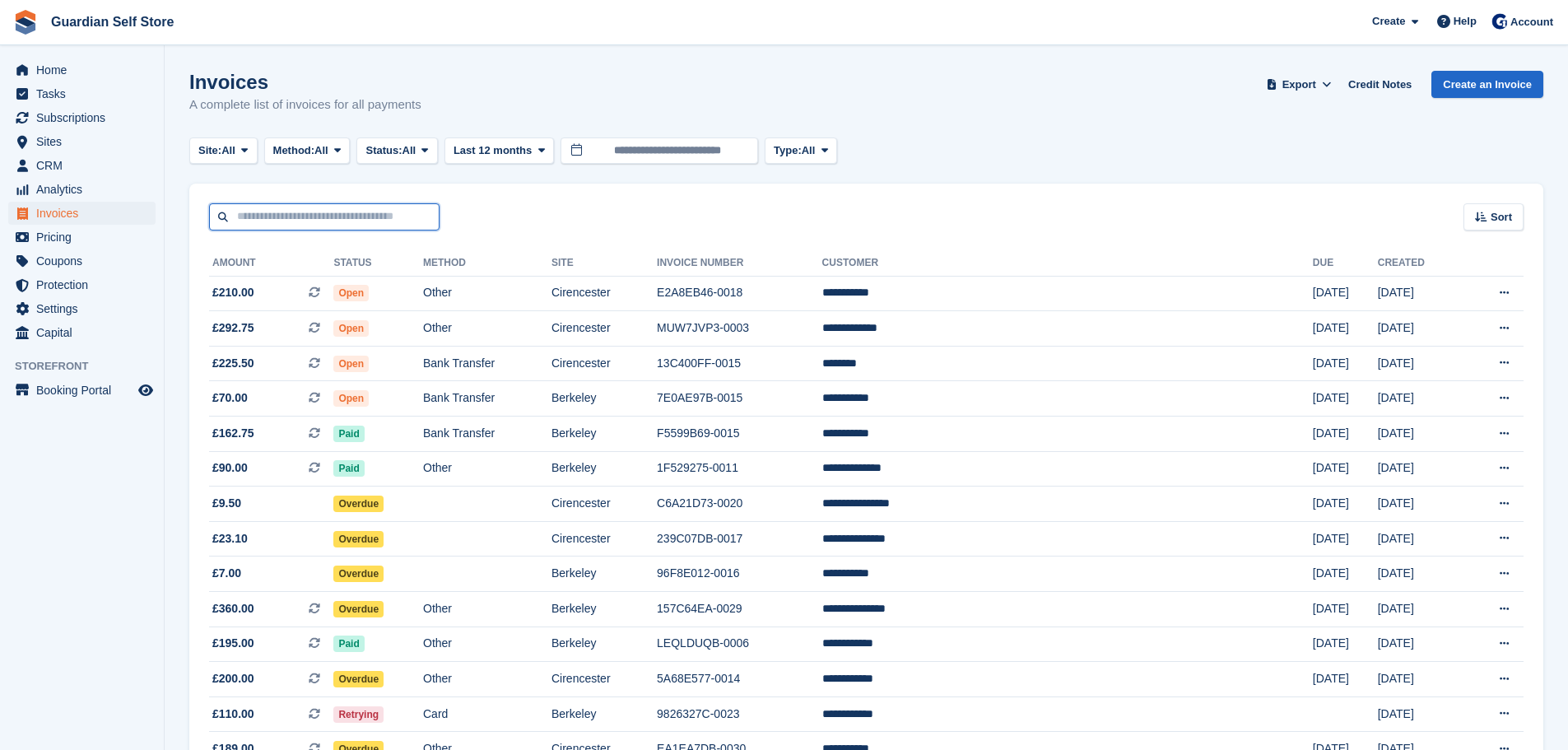
click at [292, 215] on input "text" at bounding box center [324, 217] width 231 height 28
type input "******"
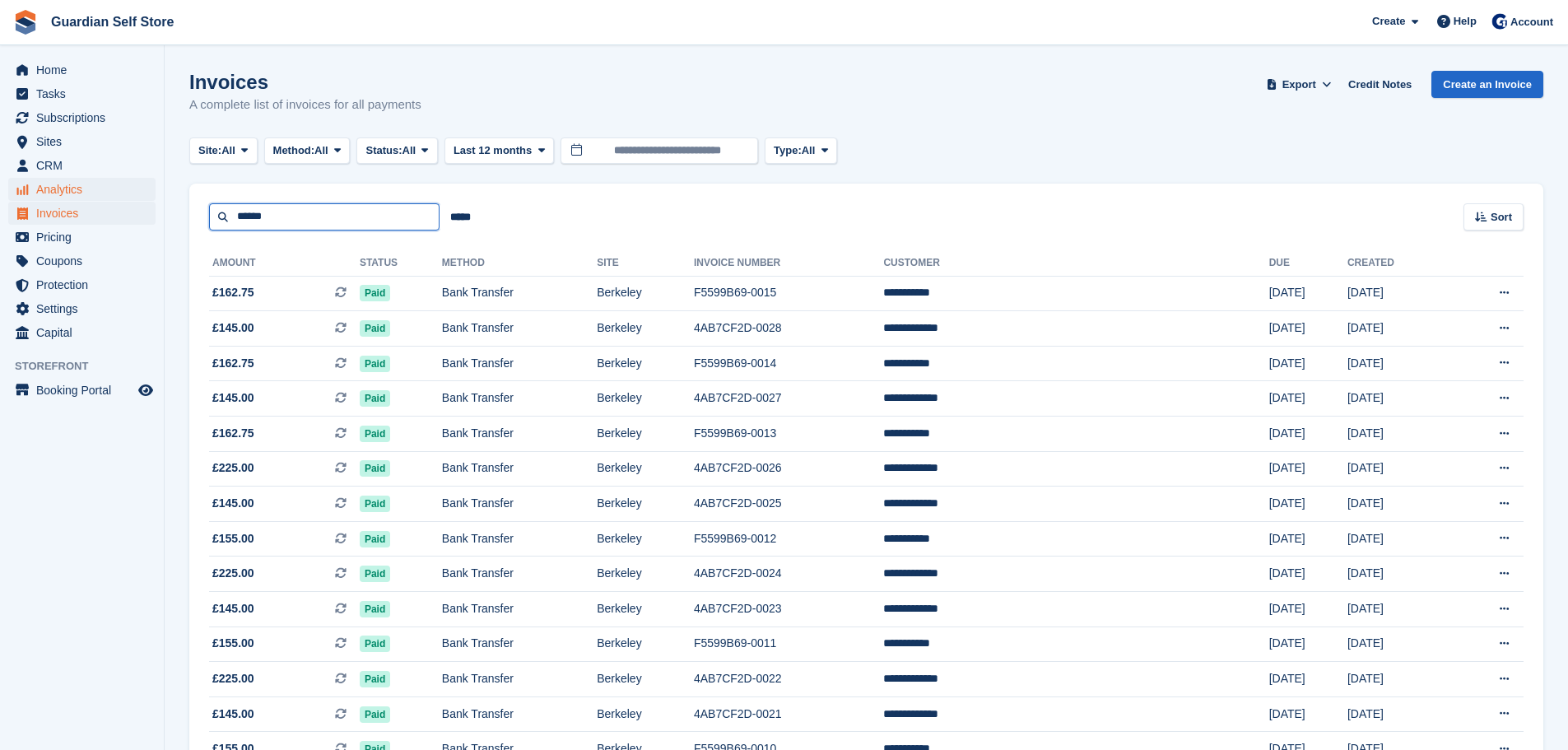
drag, startPoint x: 292, startPoint y: 215, endPoint x: 107, endPoint y: 197, distance: 185.9
type input "*"
type input "****"
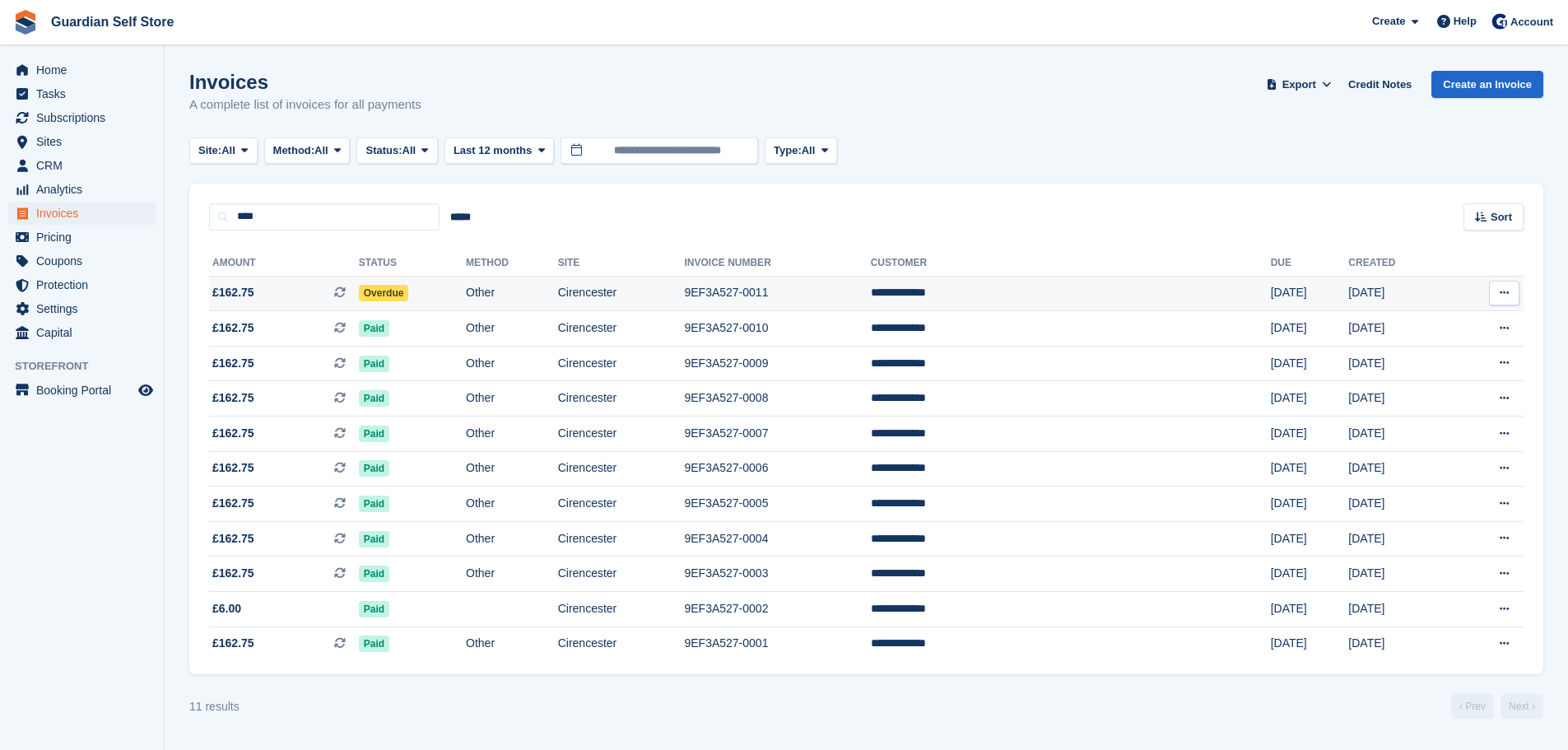
click at [316, 296] on span "£162.75 This is a recurring subscription invoice." at bounding box center [284, 293] width 150 height 18
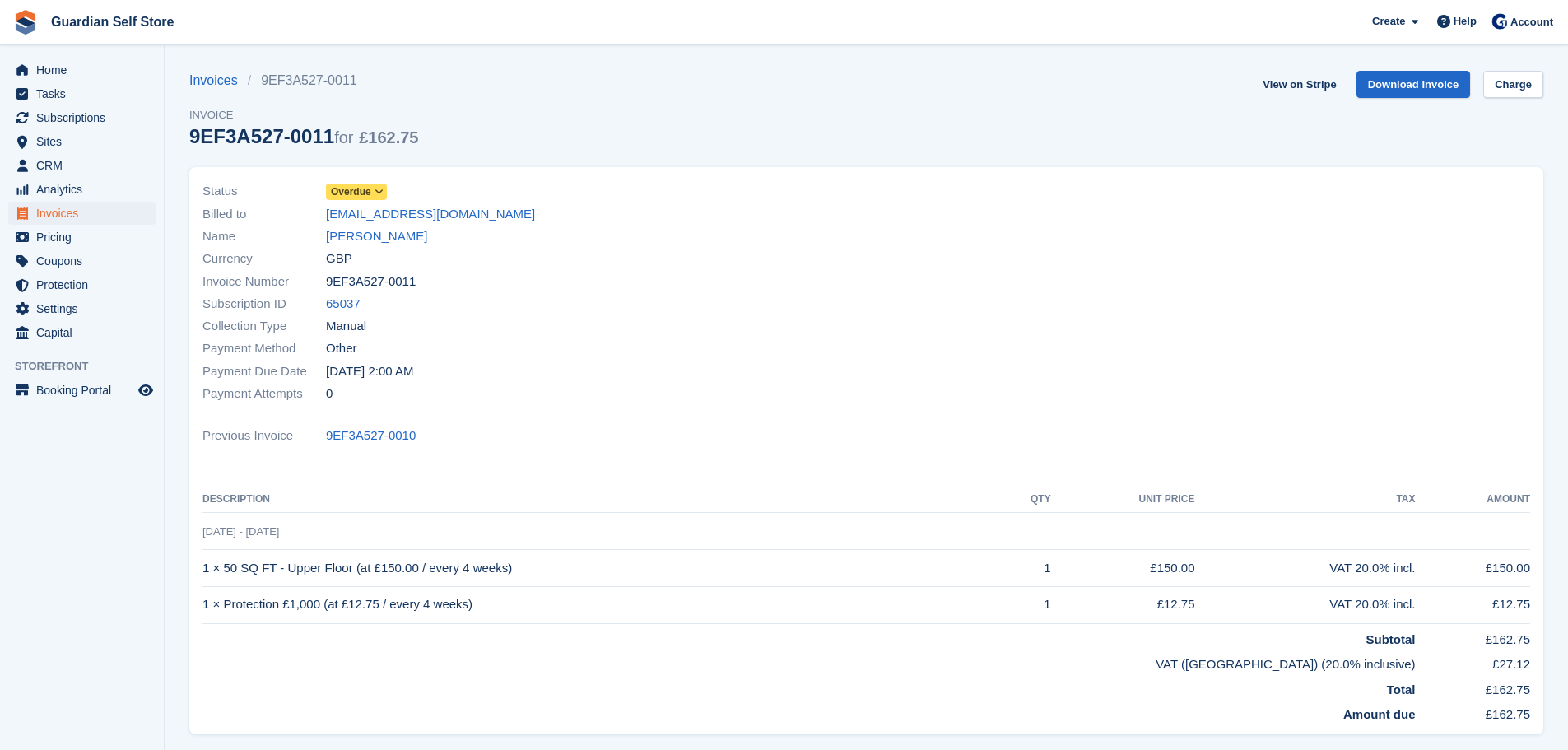
click at [356, 189] on span "Overdue" at bounding box center [351, 191] width 40 height 15
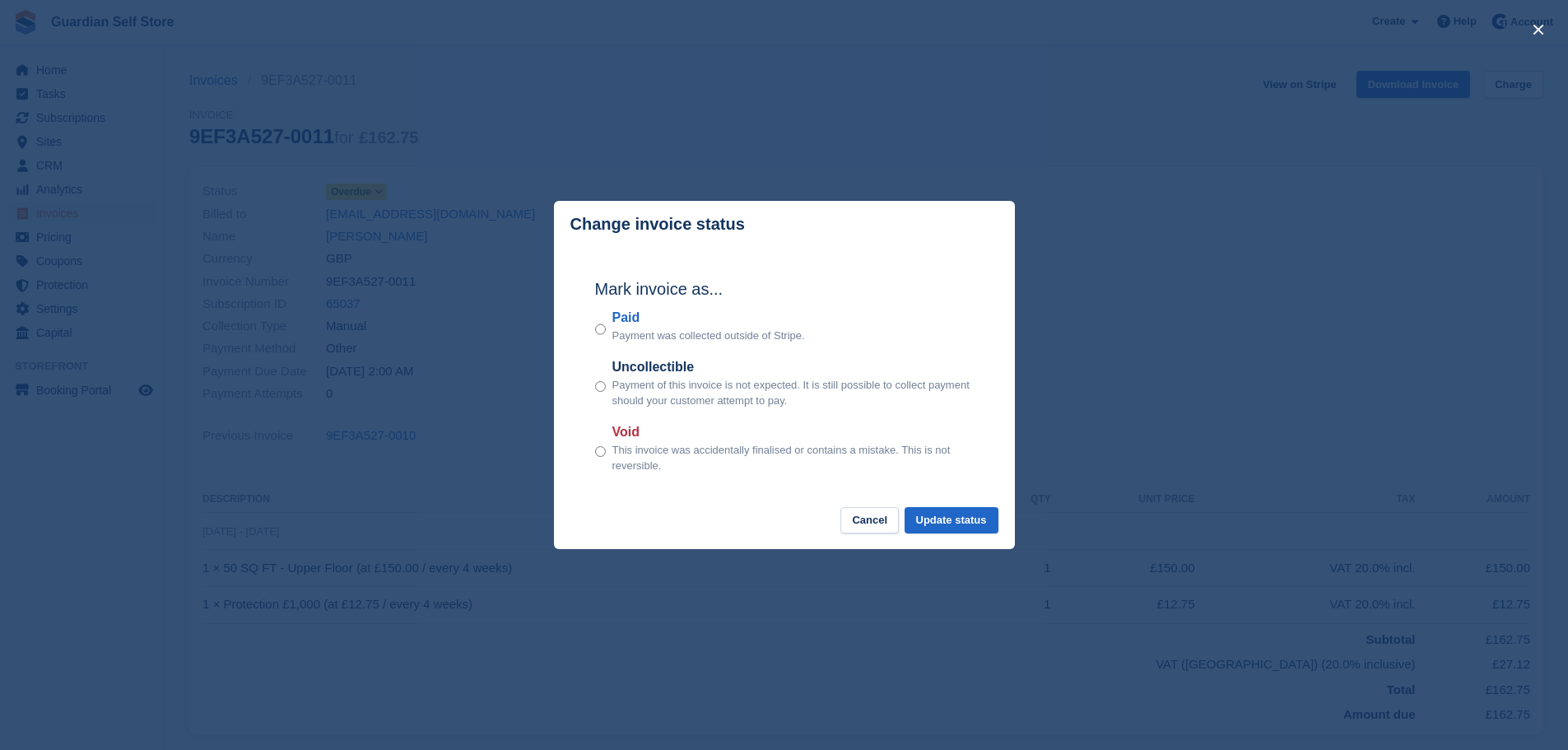
click at [623, 320] on label "Paid" at bounding box center [708, 317] width 192 height 20
click at [963, 531] on button "Update status" at bounding box center [951, 520] width 94 height 28
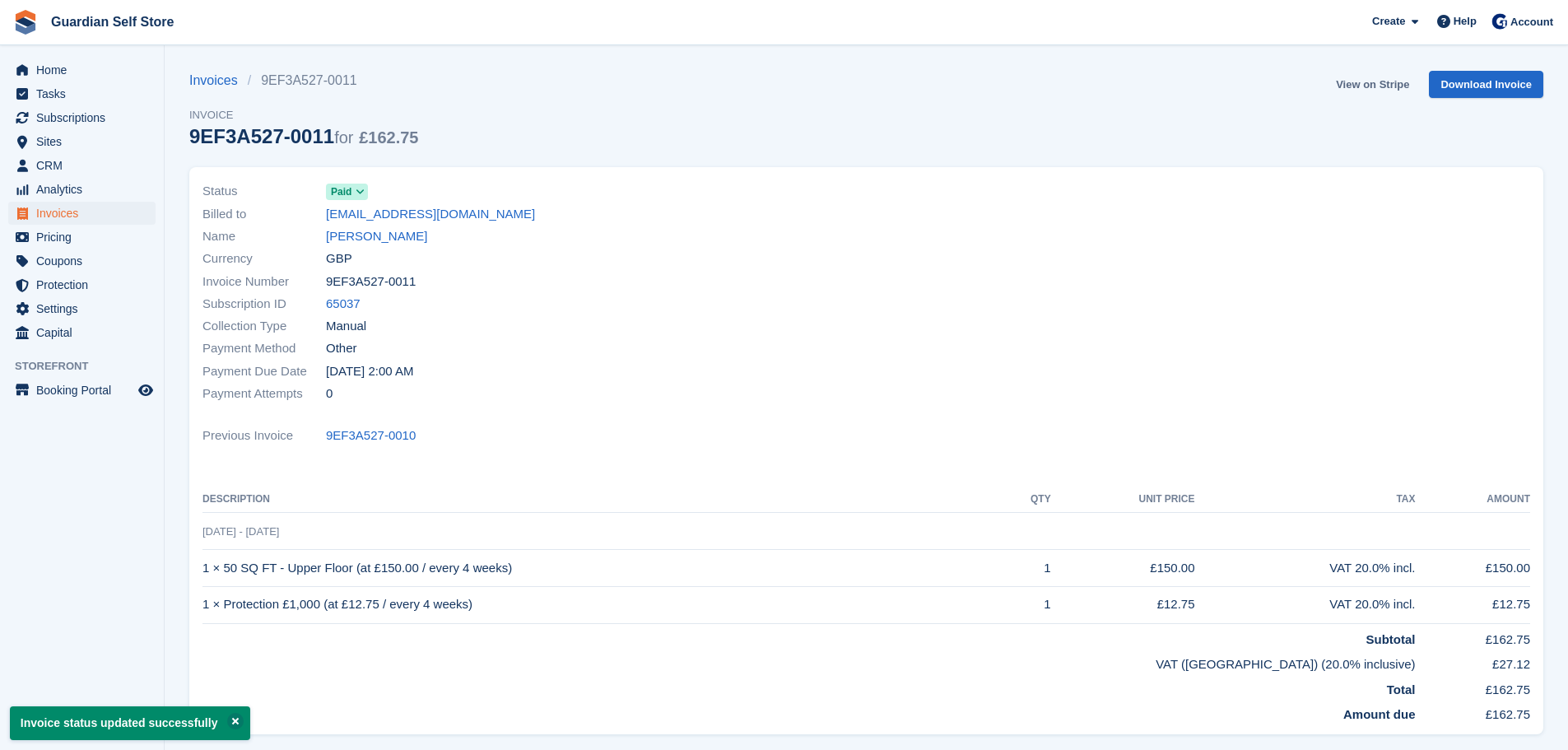
click at [1346, 84] on link "View on Stripe" at bounding box center [1372, 85] width 87 height 28
click at [68, 215] on span "Invoices" at bounding box center [86, 213] width 99 height 23
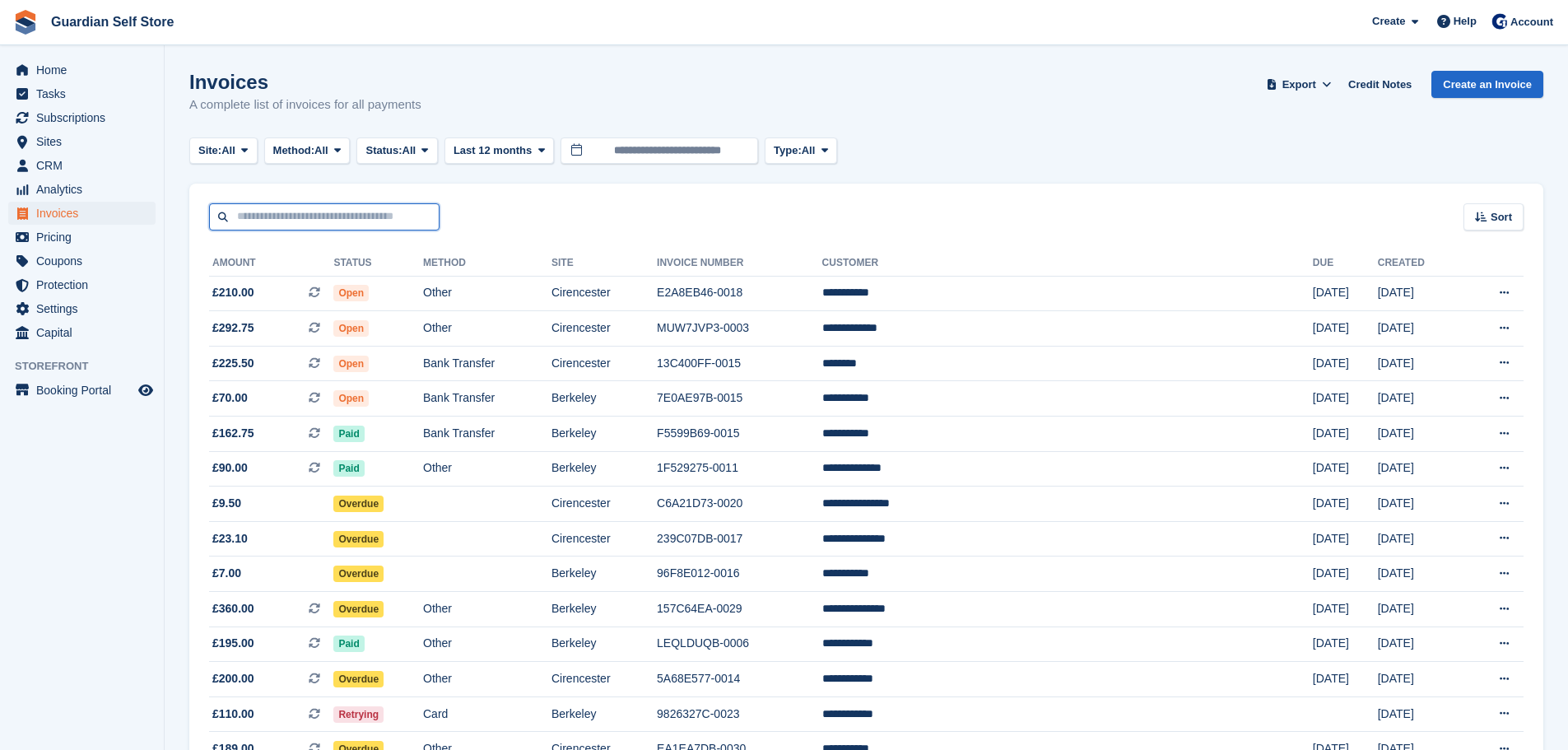
click at [310, 222] on input "text" at bounding box center [324, 217] width 231 height 28
type input "****"
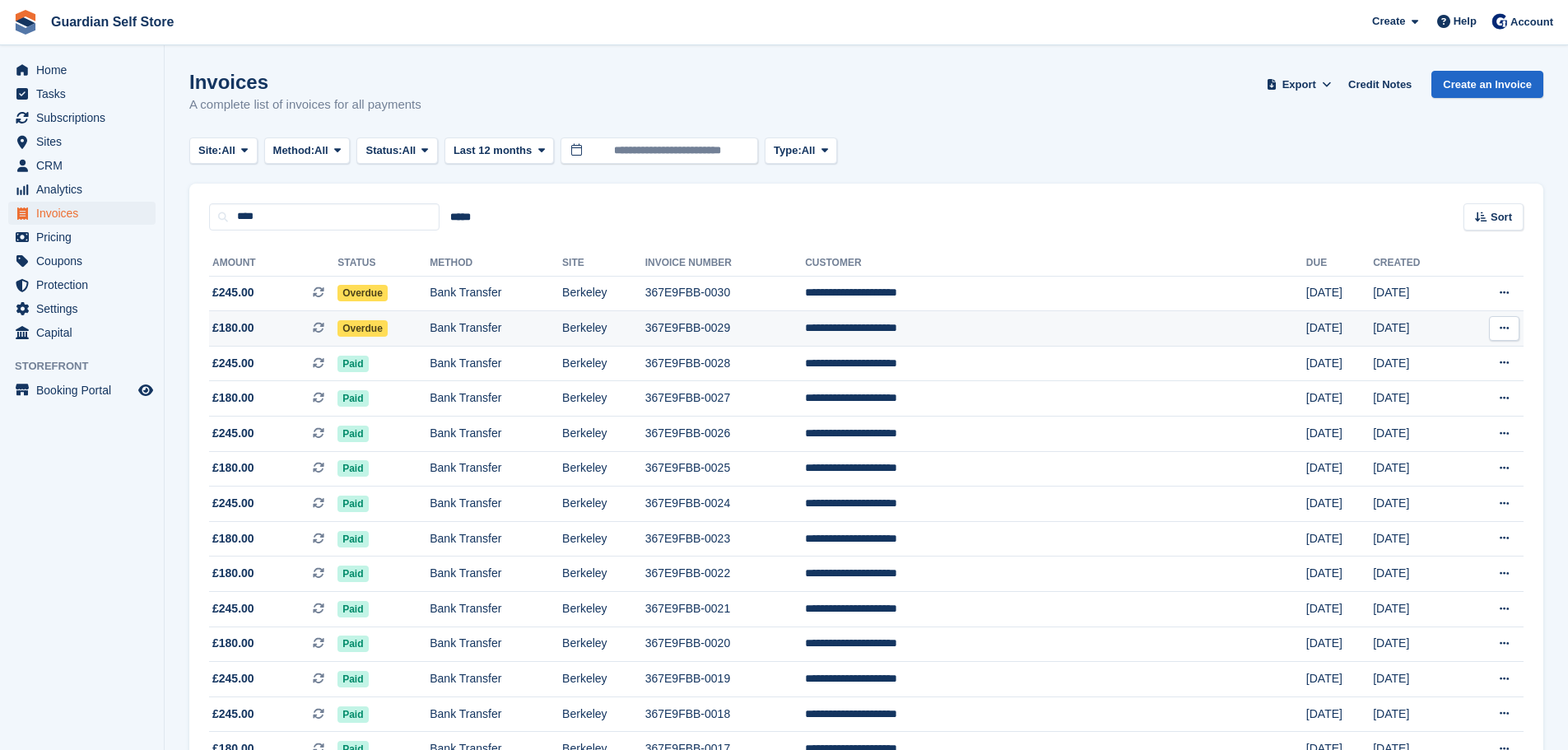
click at [260, 321] on span "£180.00 This is a recurring subscription invoice." at bounding box center [273, 328] width 128 height 18
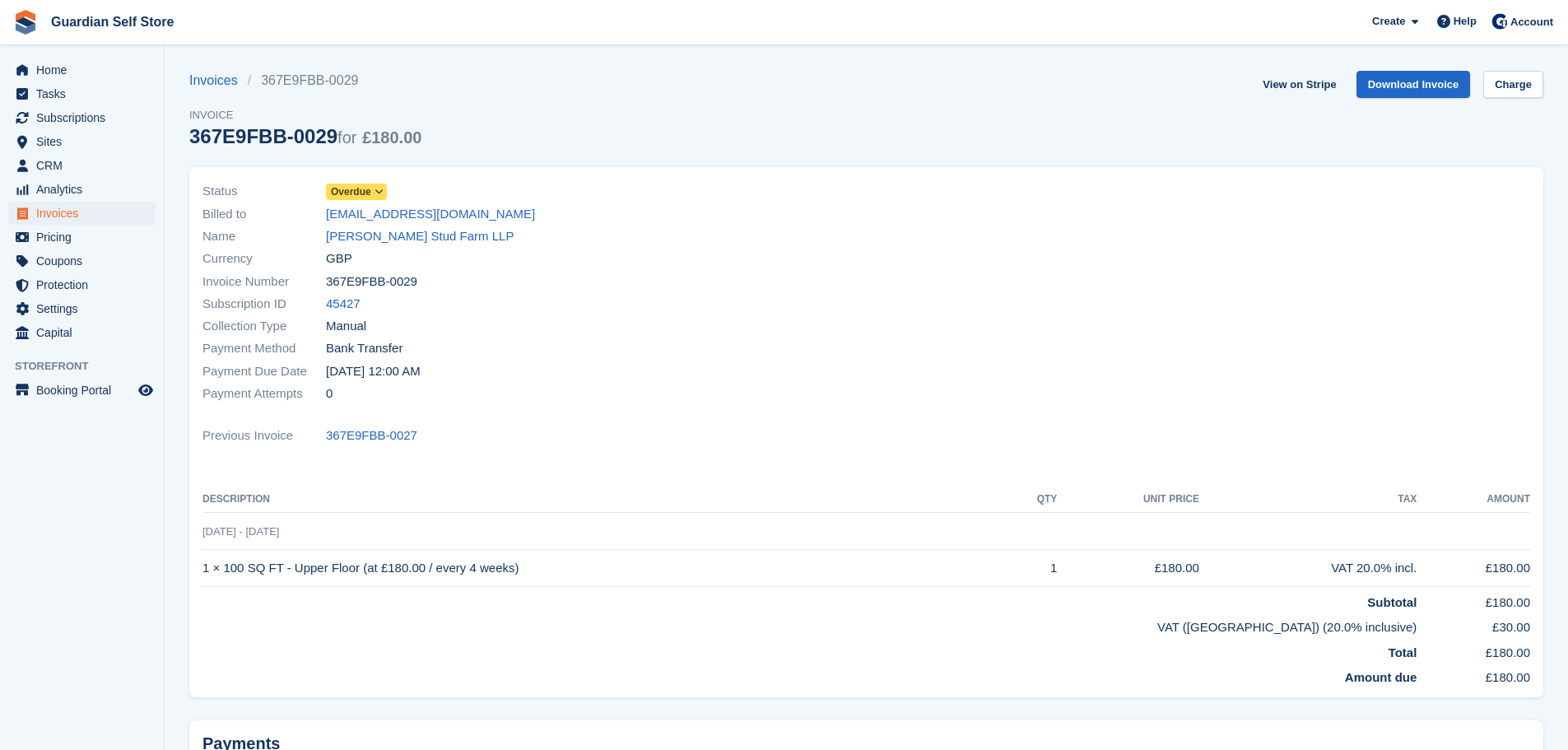
click at [357, 195] on span "Overdue" at bounding box center [351, 191] width 40 height 15
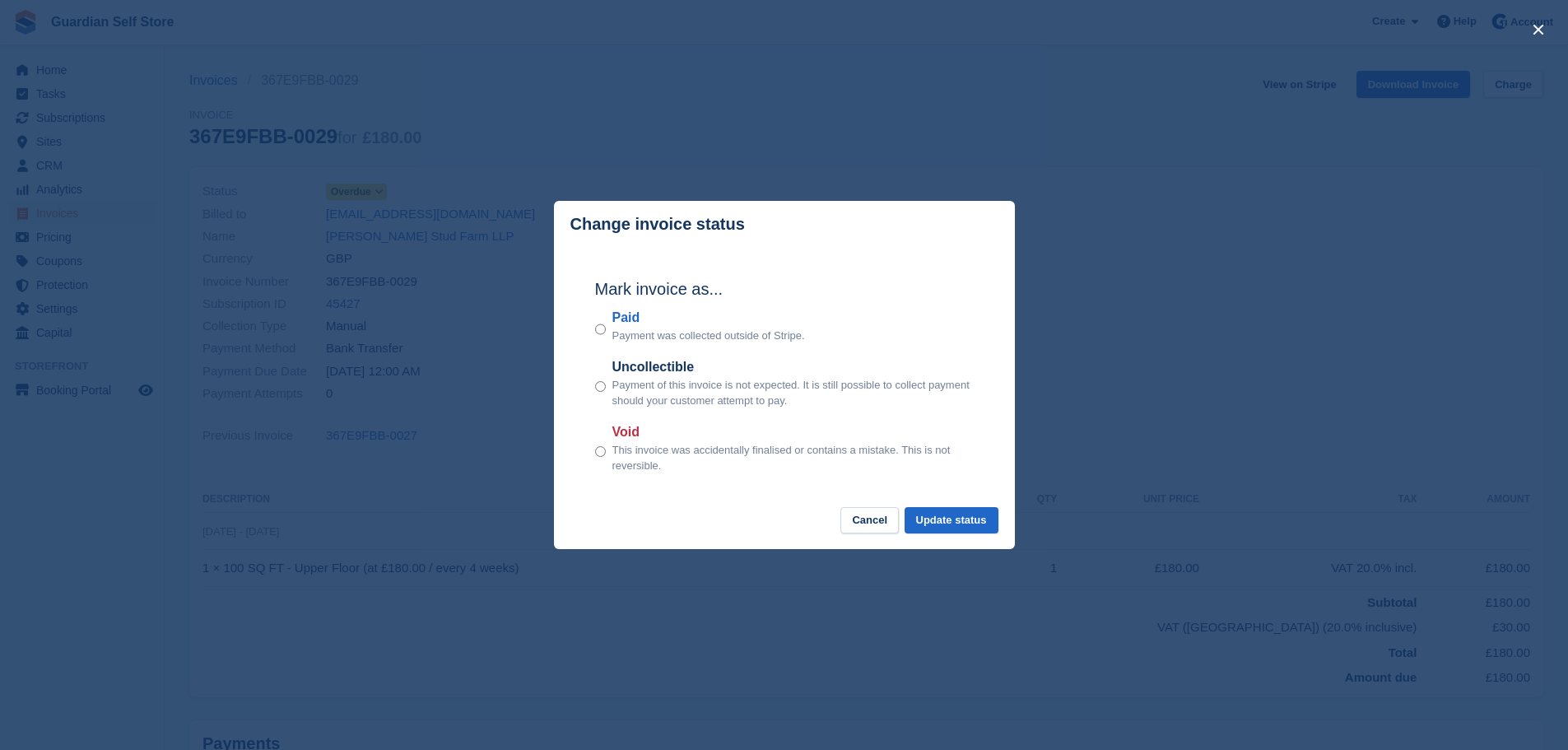
click at [629, 320] on label "Paid" at bounding box center [708, 317] width 192 height 20
click at [957, 513] on button "Update status" at bounding box center [951, 520] width 94 height 28
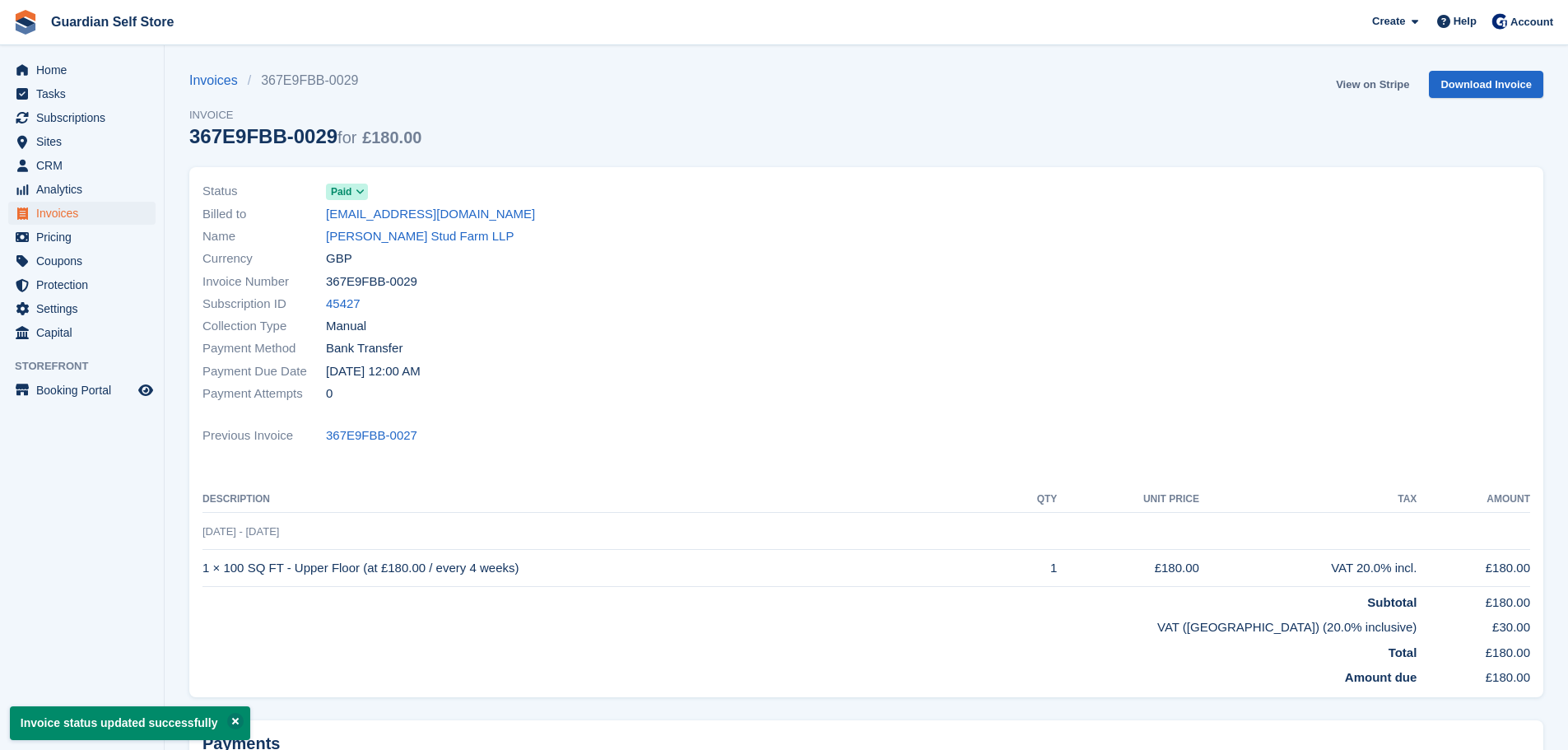
click at [1360, 84] on link "View on Stripe" at bounding box center [1372, 85] width 87 height 28
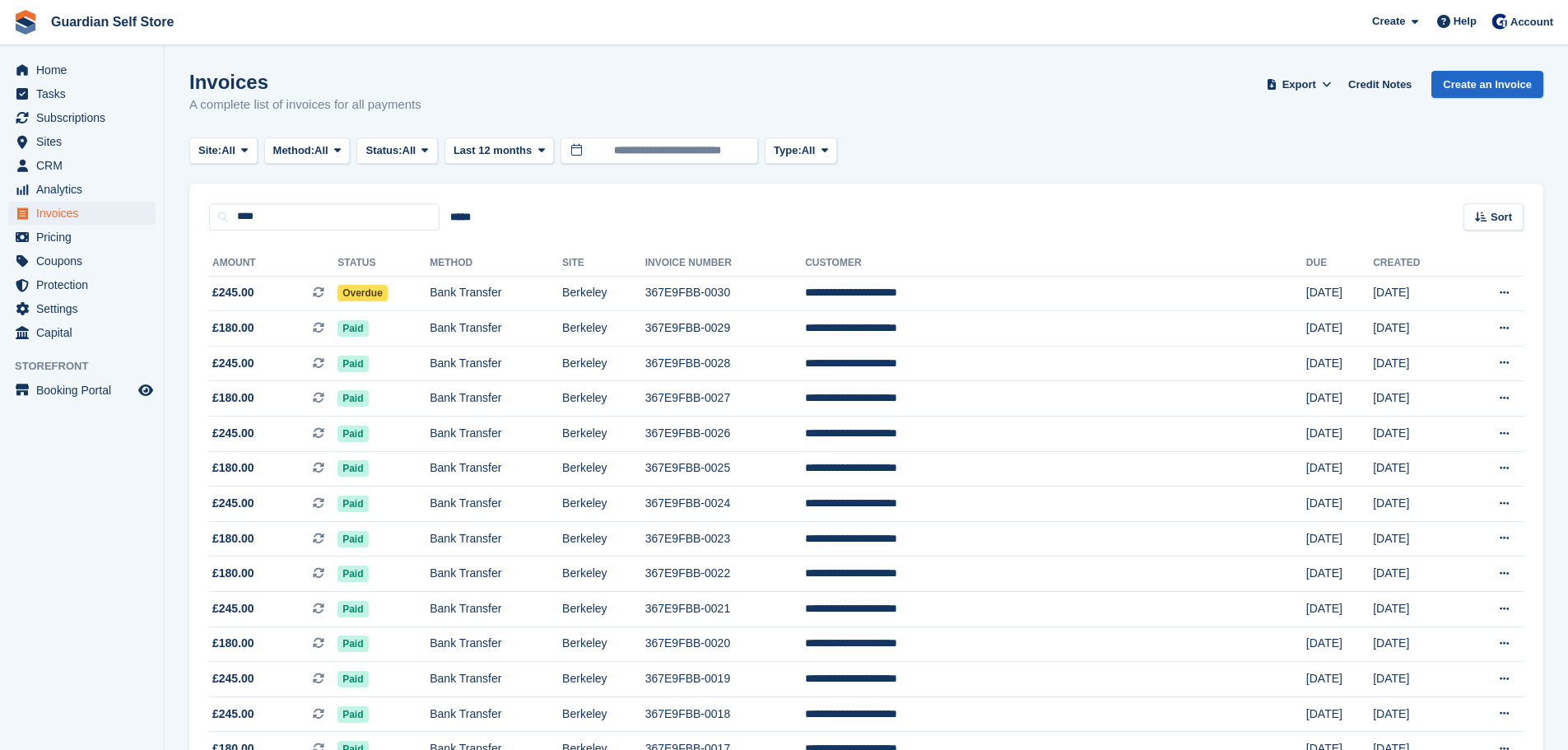
click at [304, 286] on span "£245.00 This is a recurring subscription invoice." at bounding box center [273, 293] width 128 height 18
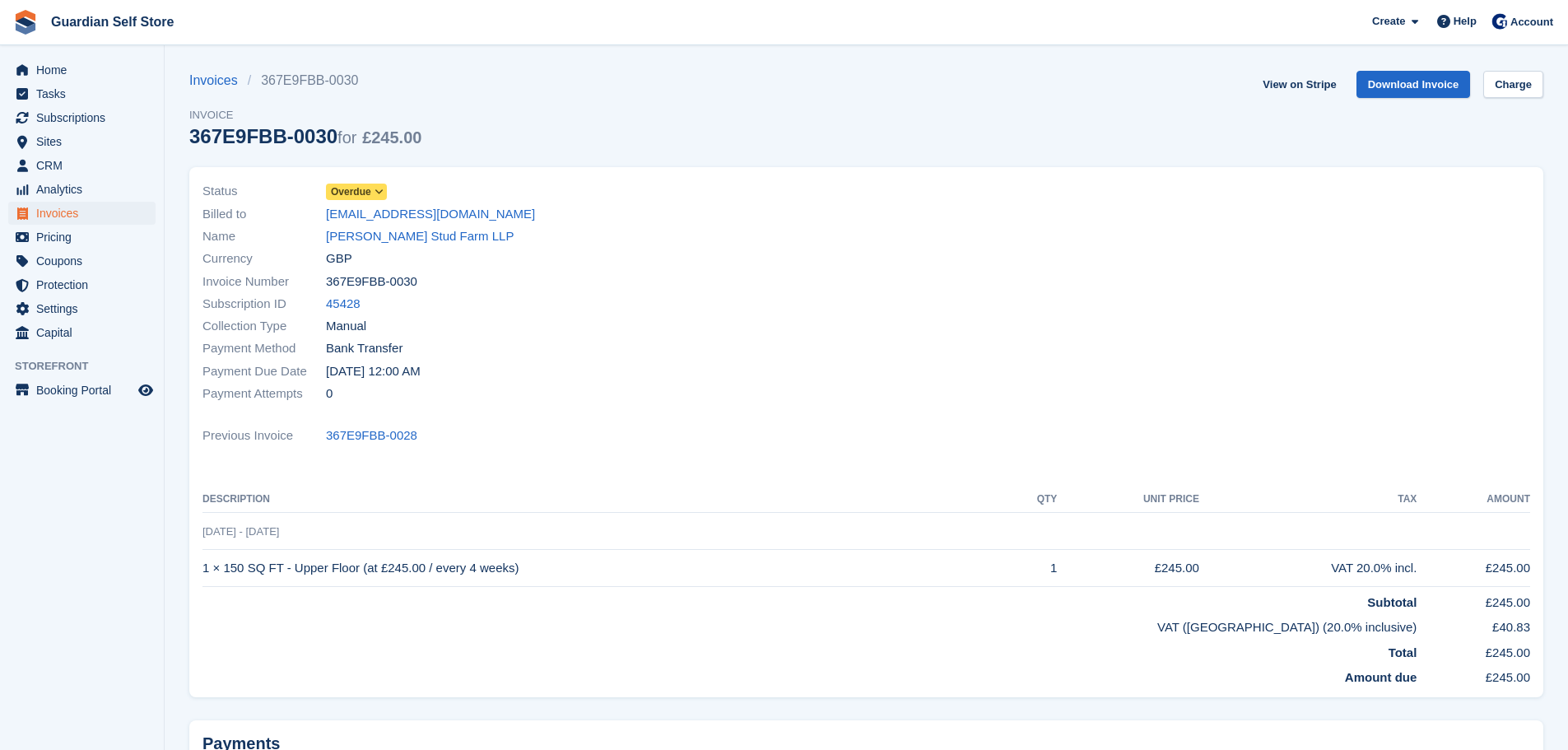
click at [339, 197] on span "Overdue" at bounding box center [351, 191] width 40 height 15
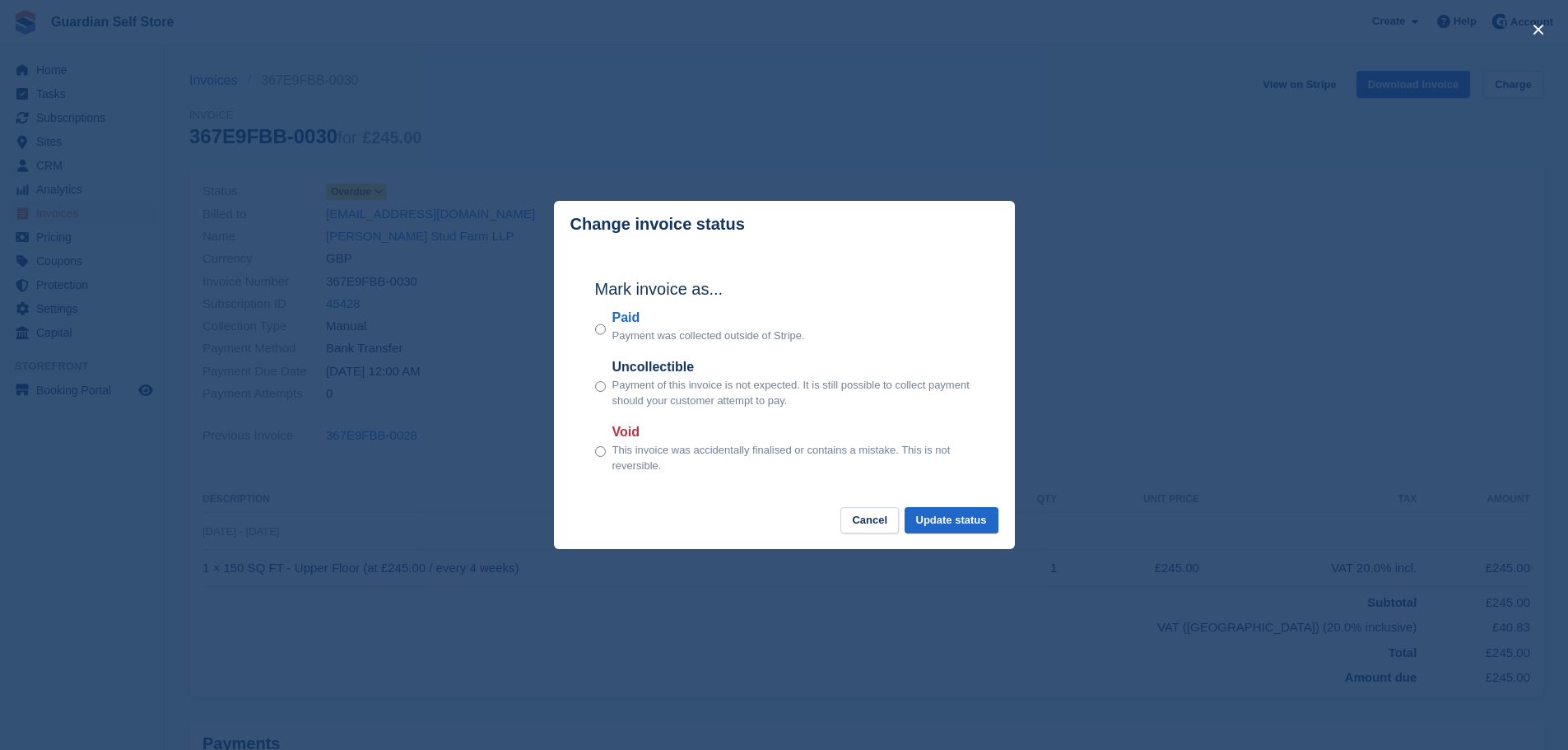
click at [617, 316] on label "Paid" at bounding box center [708, 317] width 192 height 20
click at [945, 529] on button "Update status" at bounding box center [951, 520] width 94 height 28
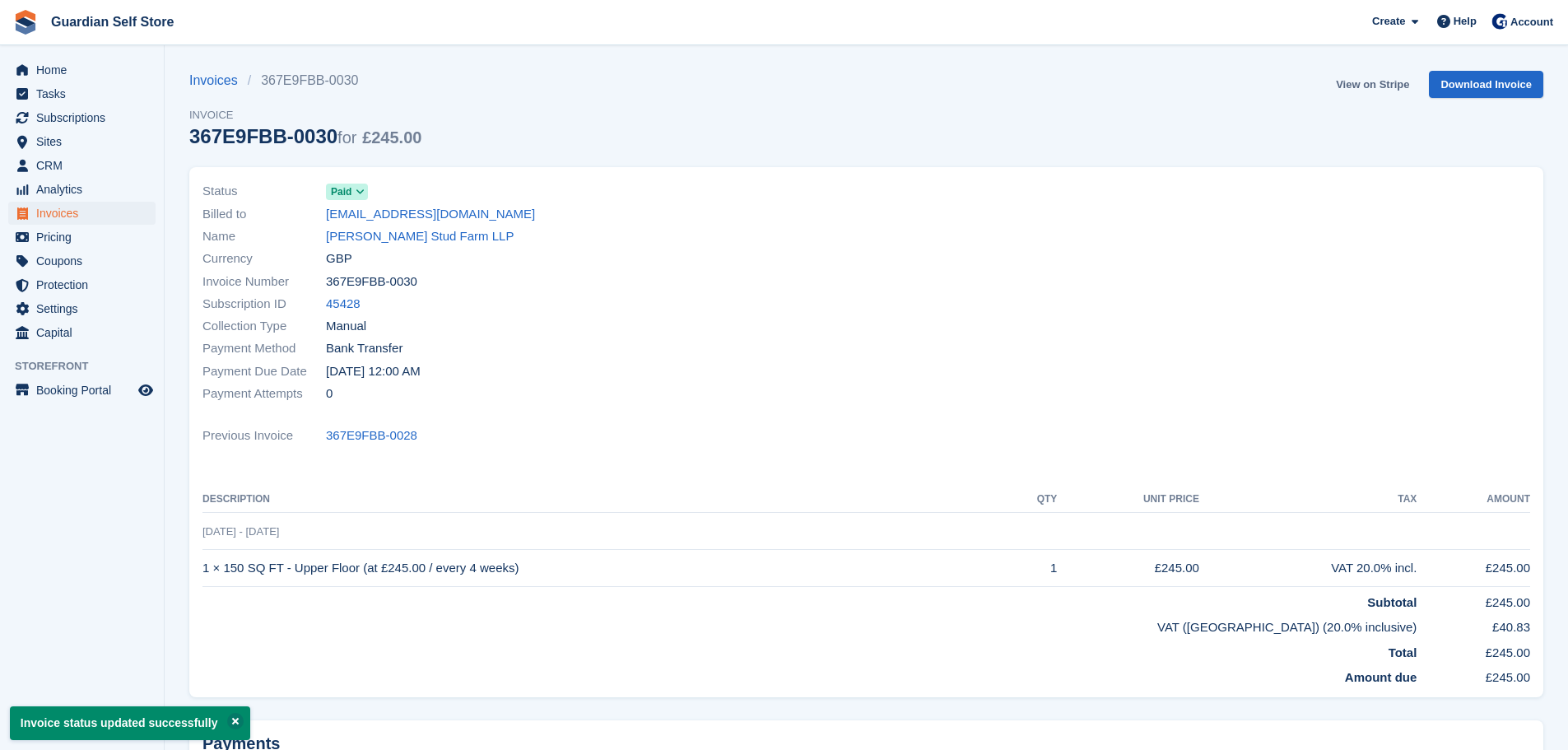
click at [1353, 82] on link "View on Stripe" at bounding box center [1372, 85] width 87 height 28
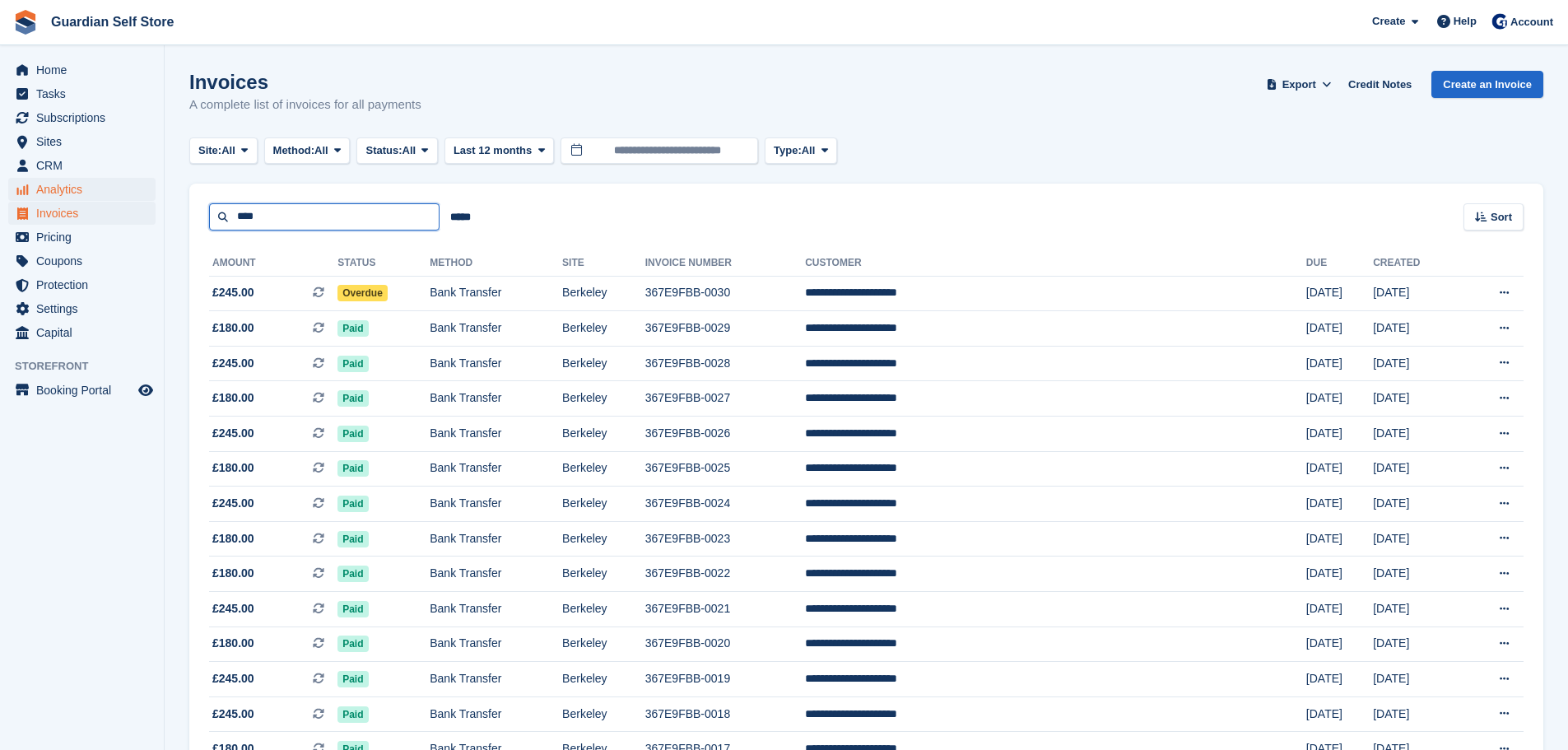
drag, startPoint x: 303, startPoint y: 208, endPoint x: 121, endPoint y: 192, distance: 182.7
click at [125, 194] on div "Home Tasks Subscriptions Subscriptions Subscriptions Price increases NEW Price …" at bounding box center [784, 634] width 1568 height 1268
type input "****"
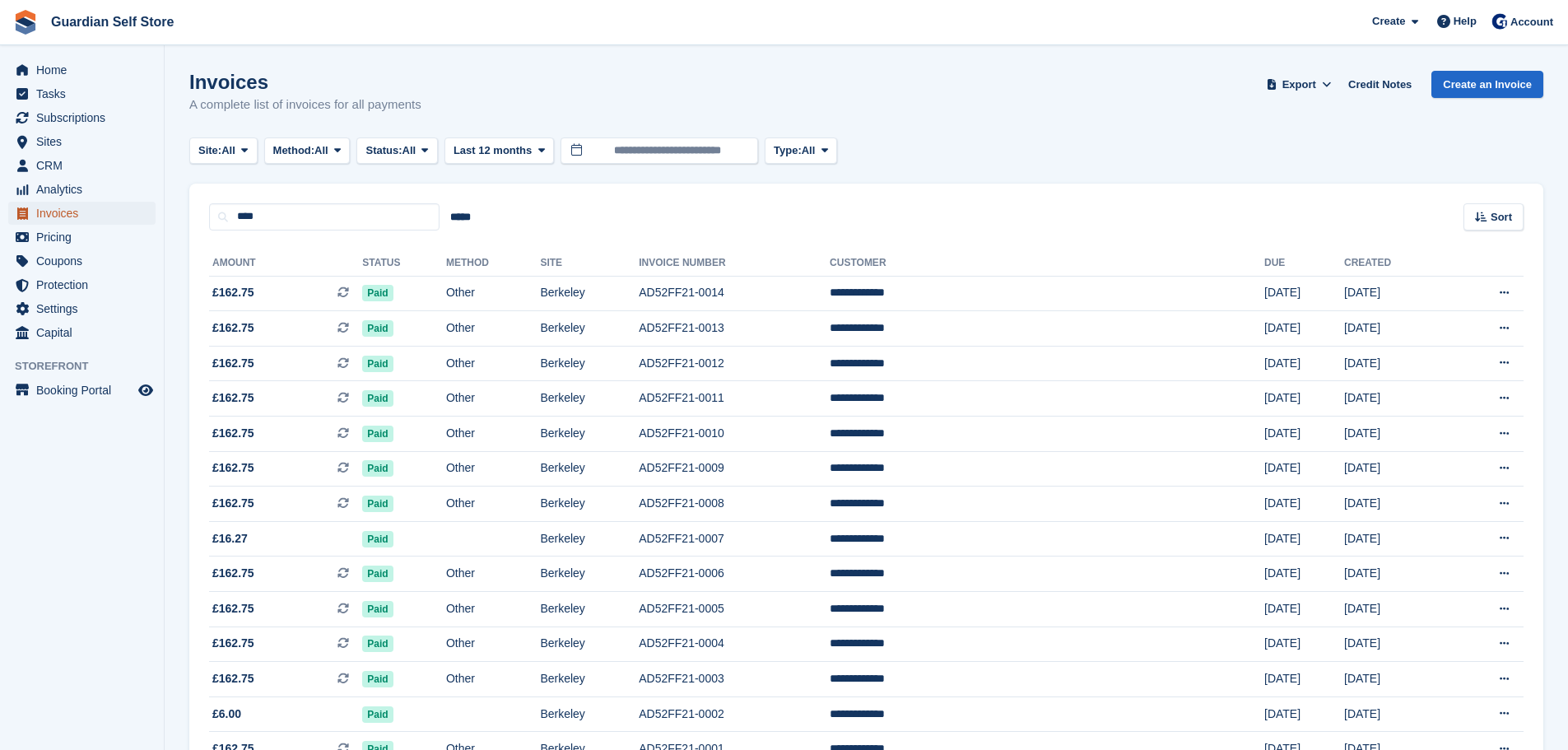
click at [81, 209] on span "Invoices" at bounding box center [86, 213] width 99 height 23
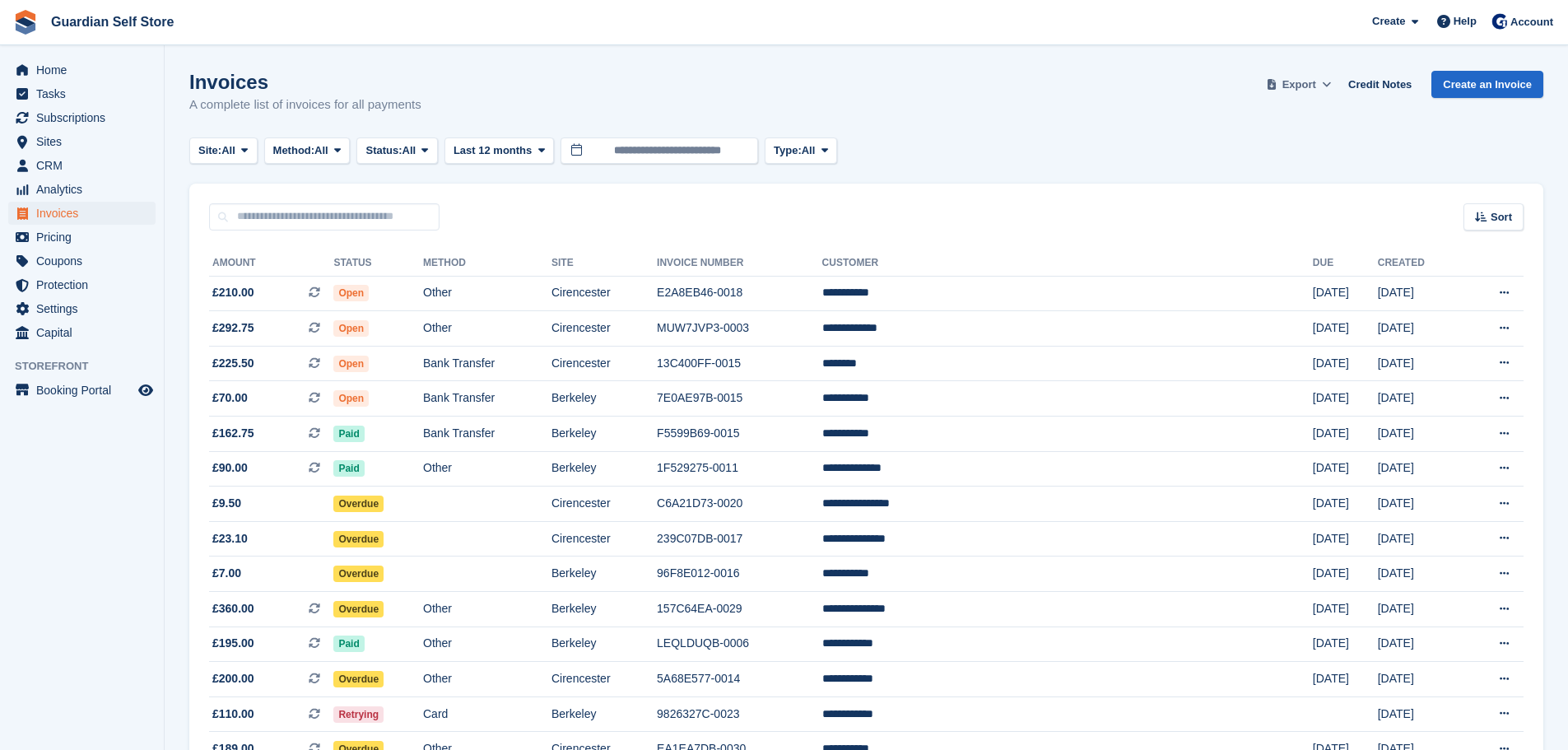
click at [1326, 84] on span at bounding box center [1327, 85] width 17 height 17
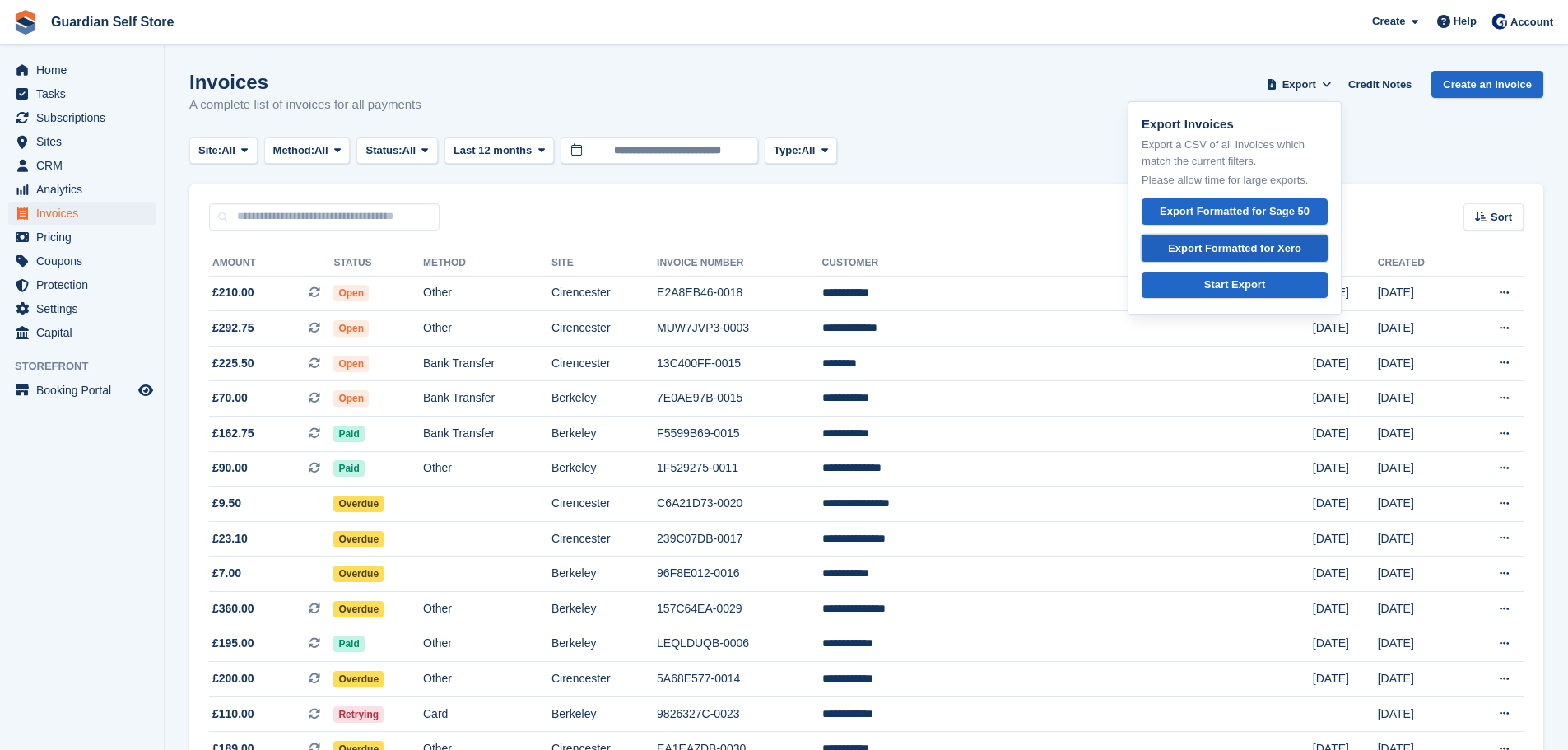
click at [1263, 250] on div "Export Formatted for Xero" at bounding box center [1234, 248] width 133 height 17
drag, startPoint x: 526, startPoint y: 271, endPoint x: 521, endPoint y: 296, distance: 25.5
click at [526, 274] on th "Method" at bounding box center [487, 263] width 128 height 27
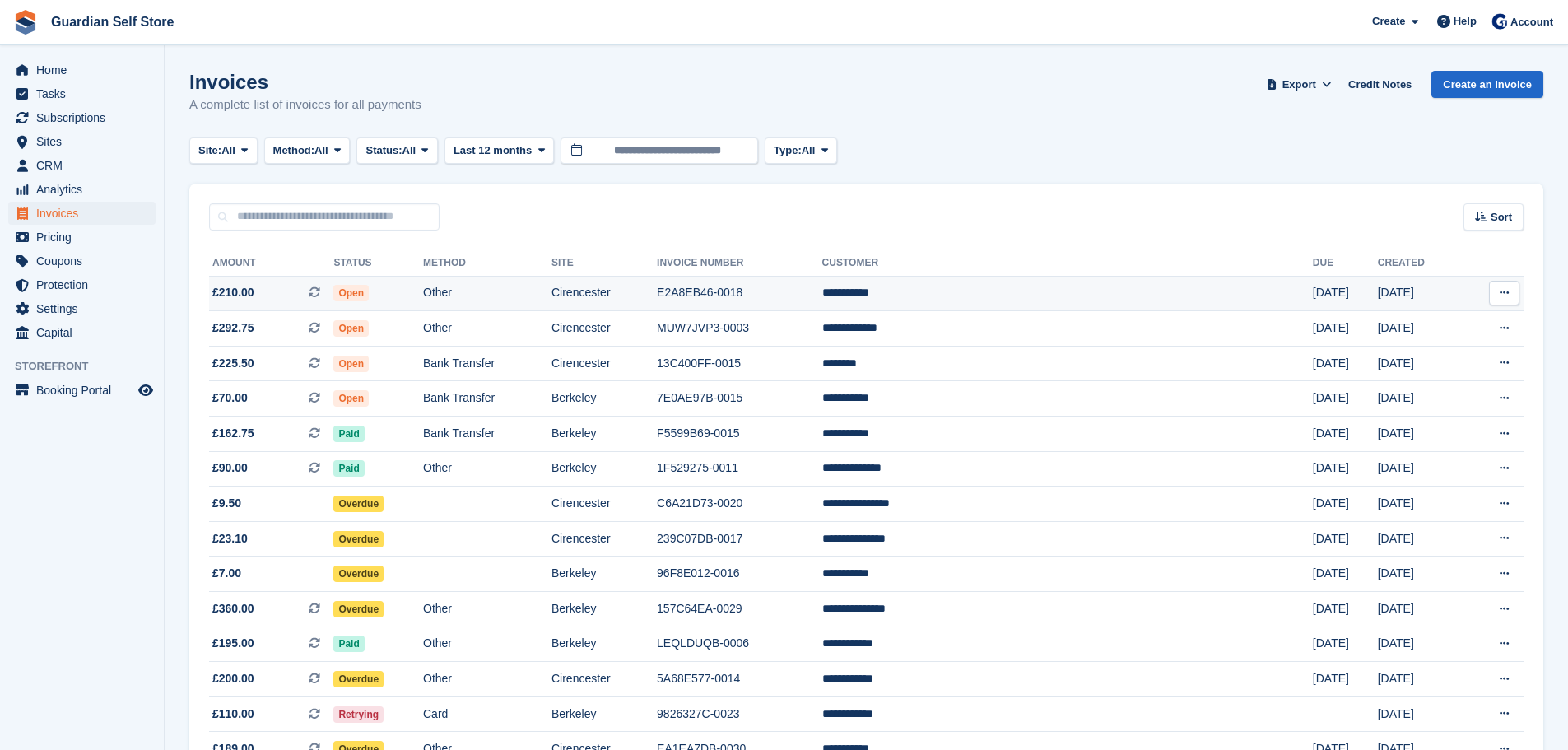
click at [520, 297] on td "Other" at bounding box center [487, 294] width 128 height 35
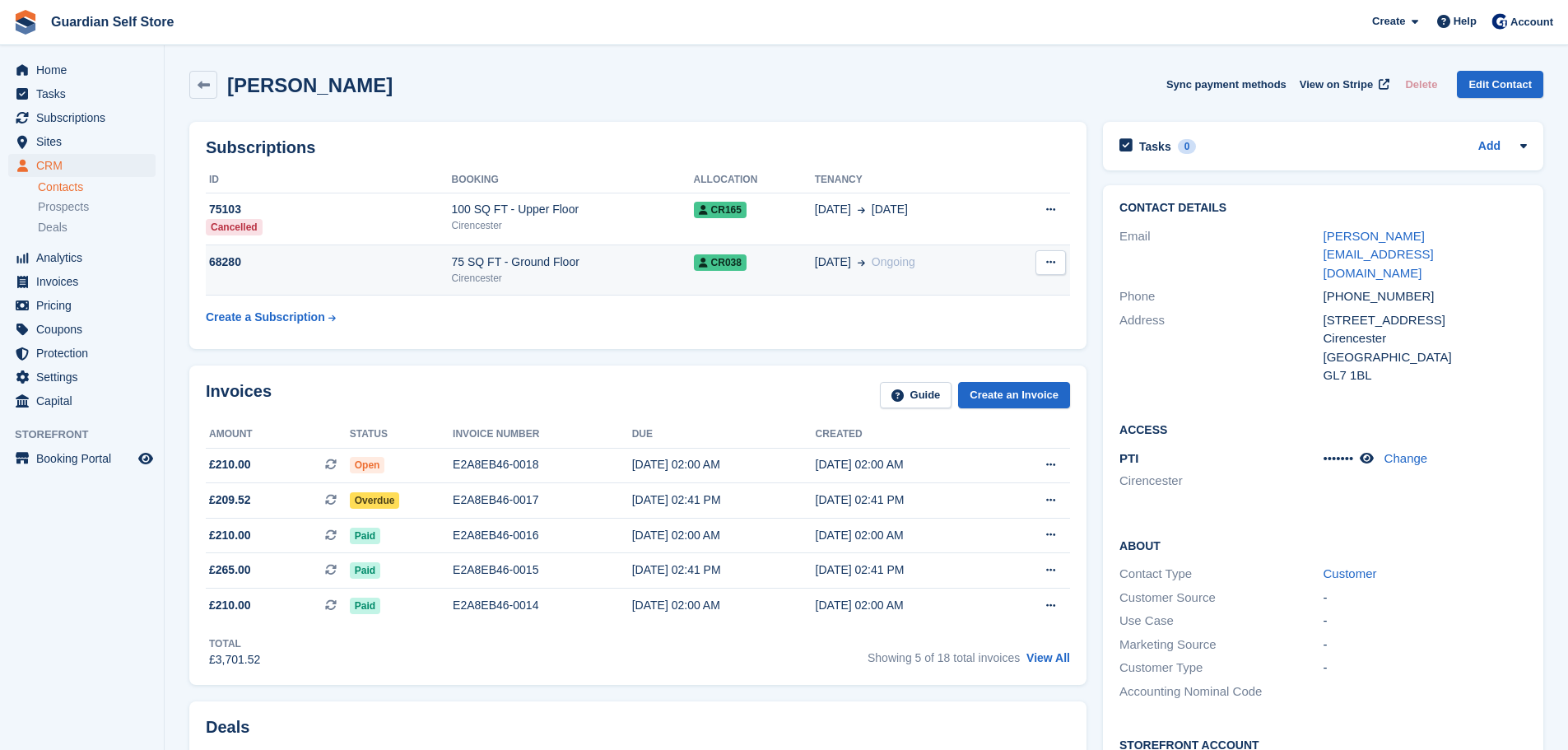
click at [307, 256] on div "68280" at bounding box center [329, 262] width 246 height 18
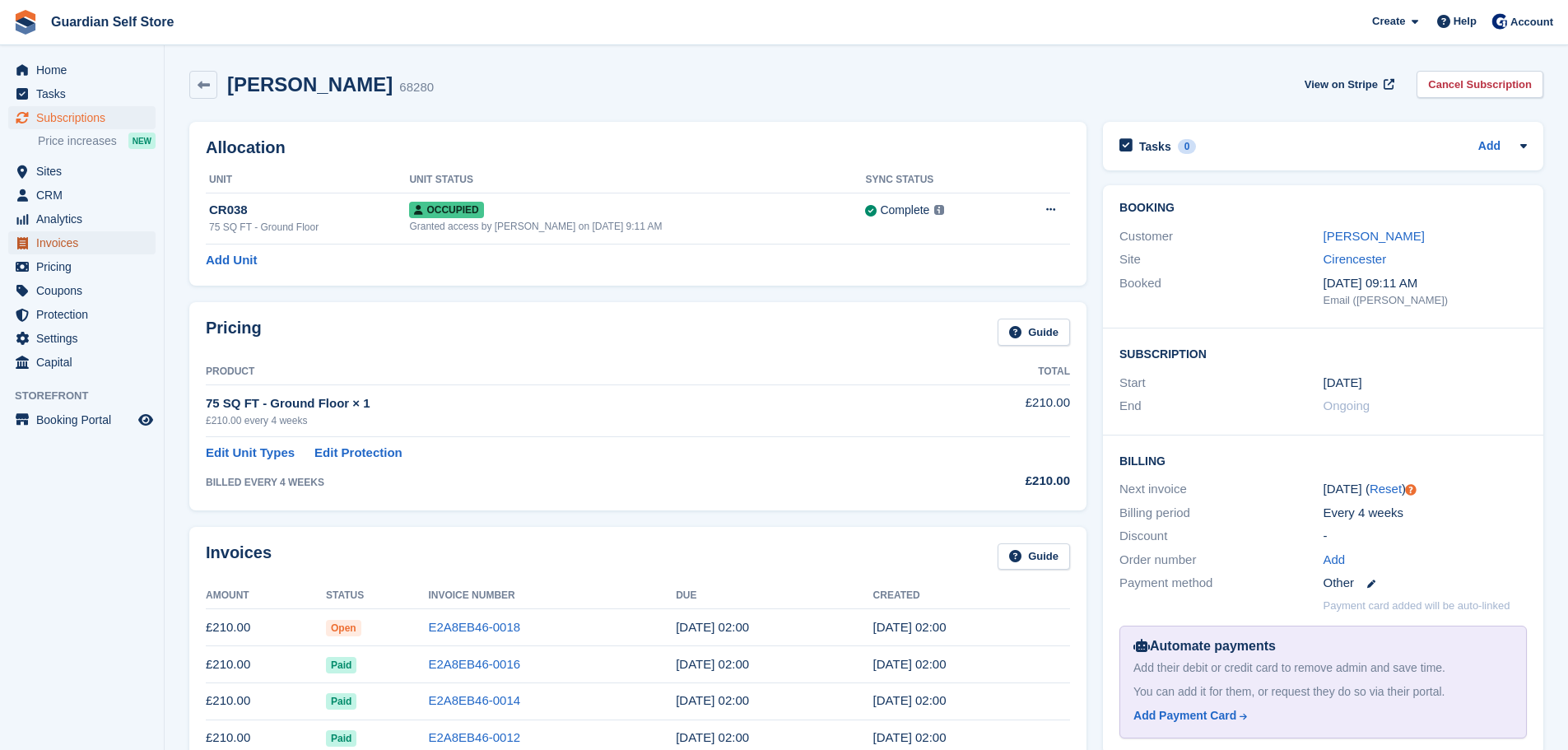
click at [61, 238] on span "Invoices" at bounding box center [86, 242] width 99 height 23
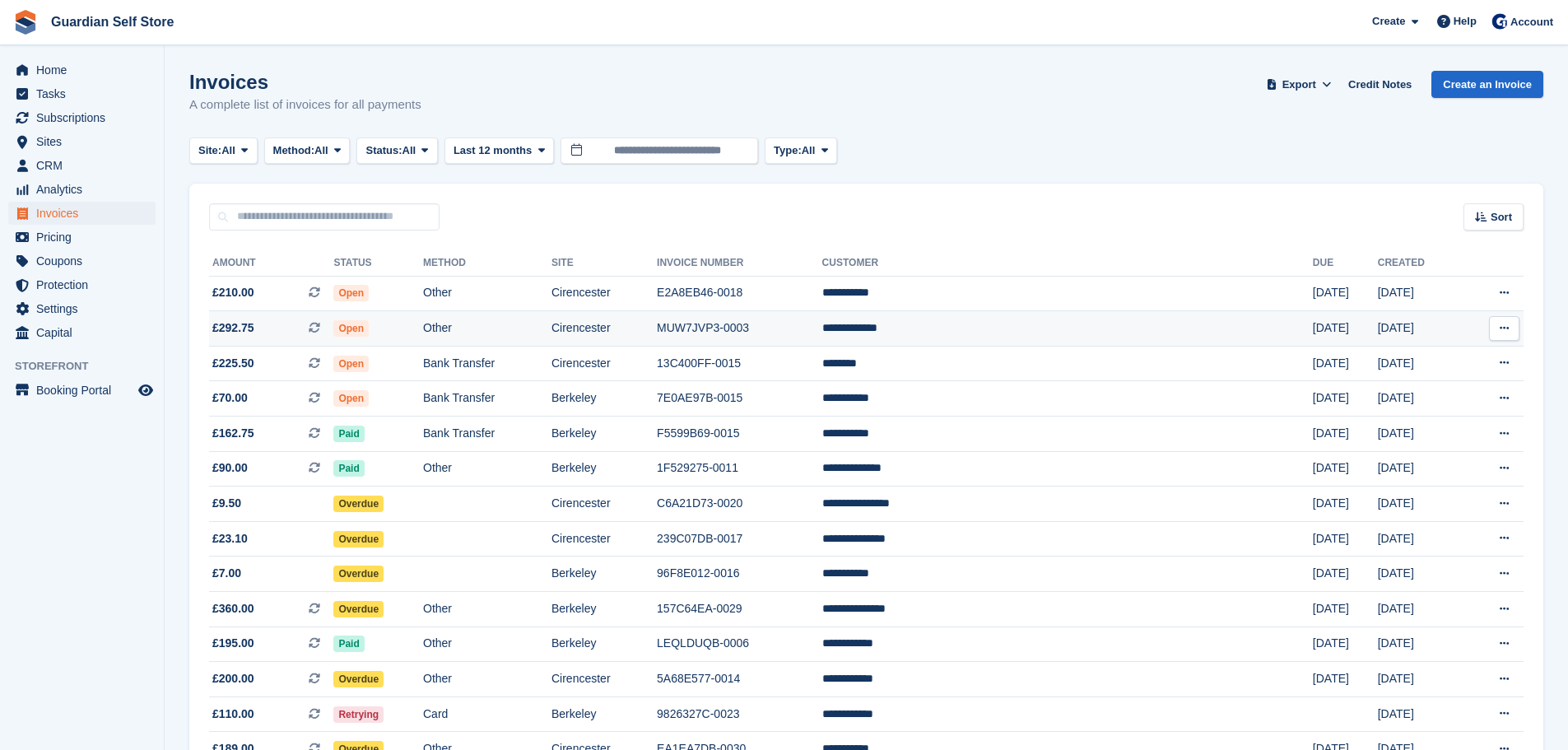
click at [551, 326] on td "Other" at bounding box center [487, 329] width 128 height 35
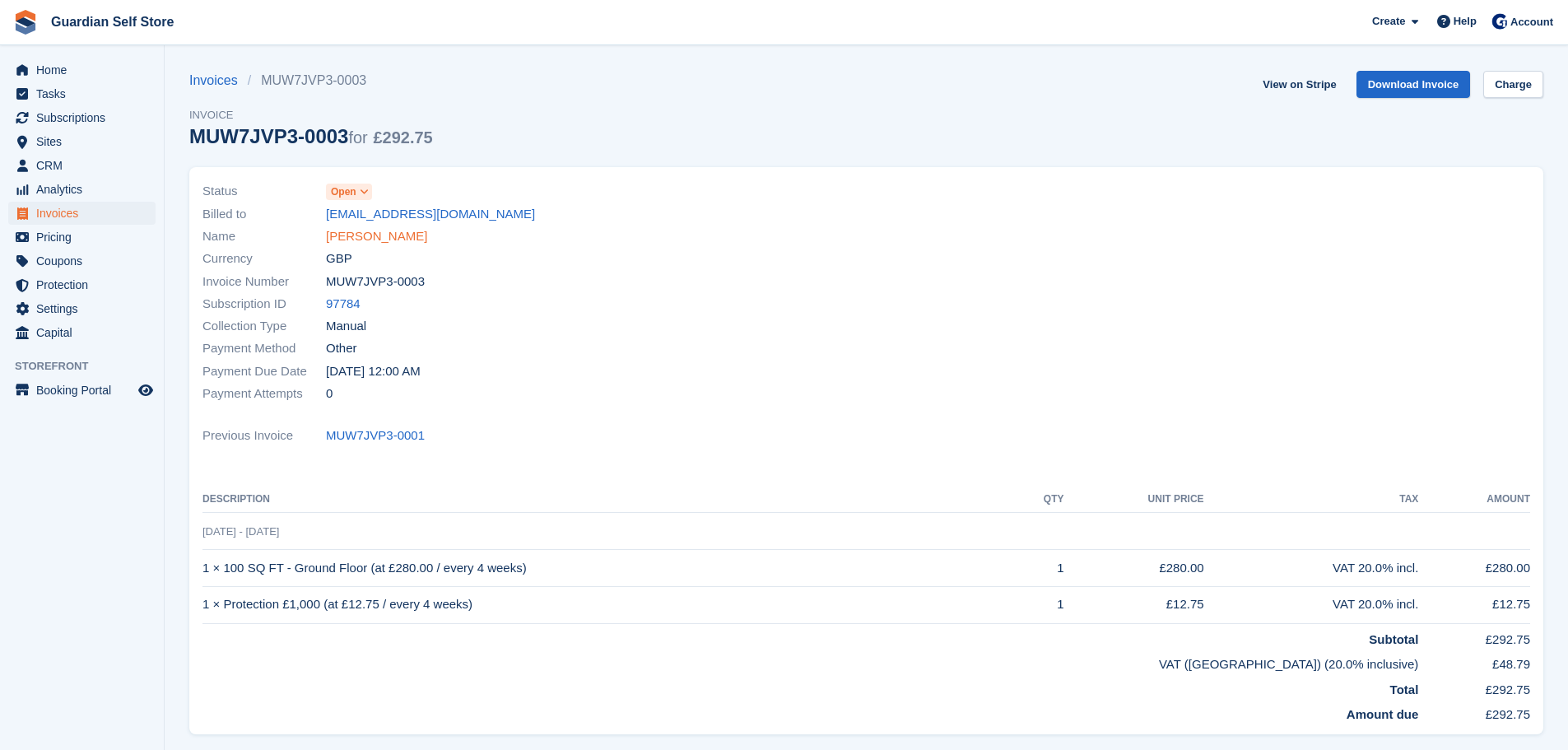
click at [386, 237] on link "Glasyn Gibson" at bounding box center [376, 236] width 102 height 19
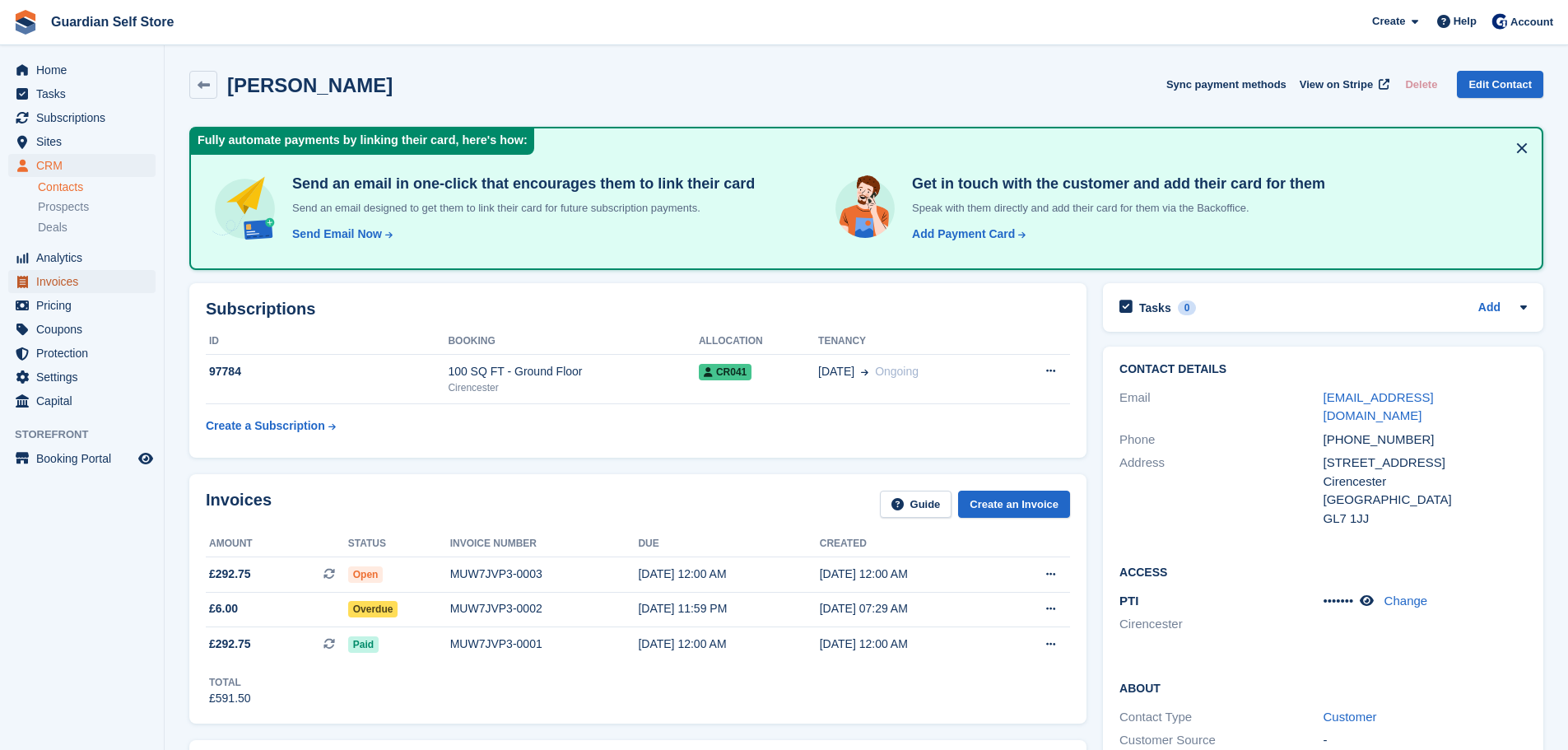
click at [72, 282] on span "Invoices" at bounding box center [86, 281] width 99 height 23
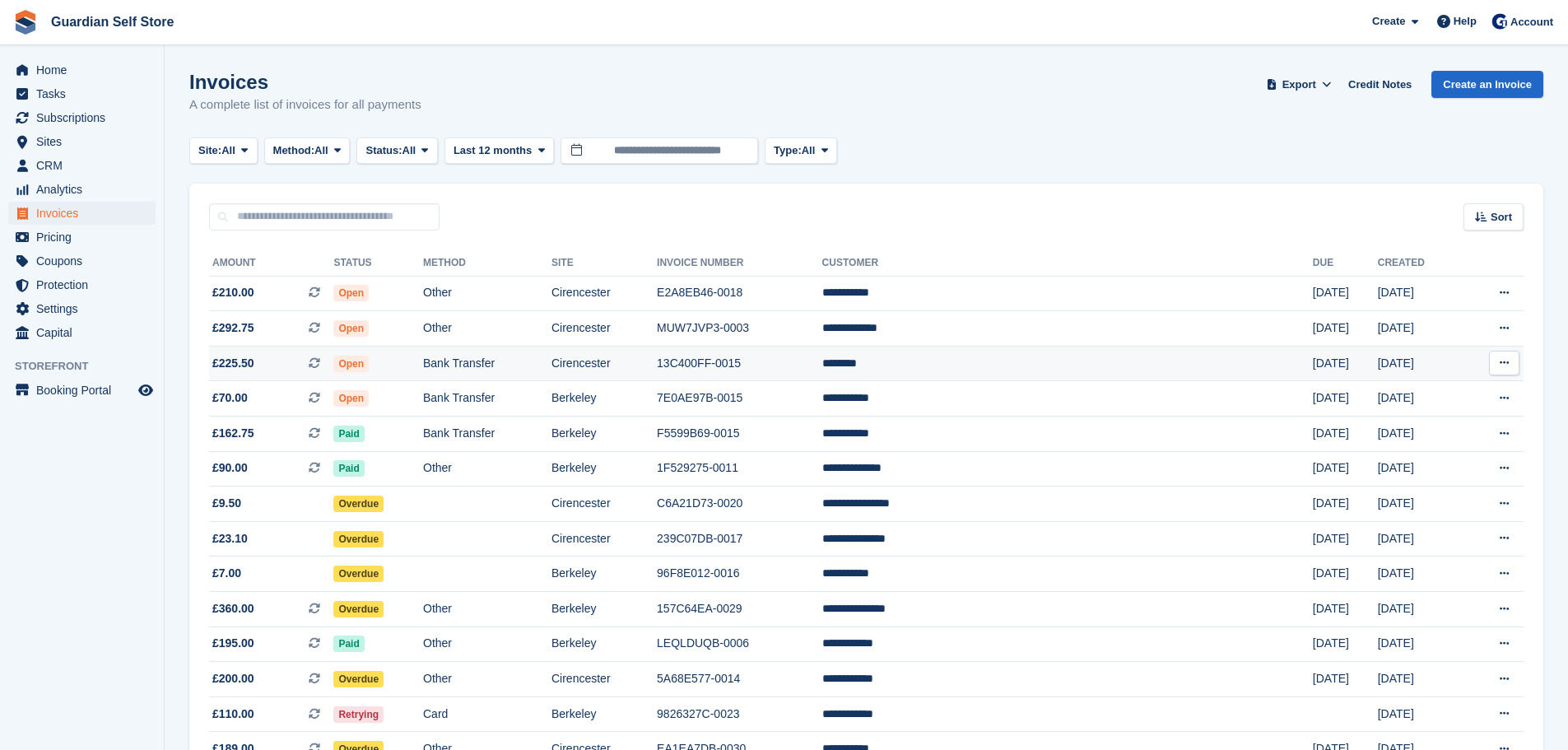
click at [423, 350] on td "Open" at bounding box center [377, 364] width 90 height 35
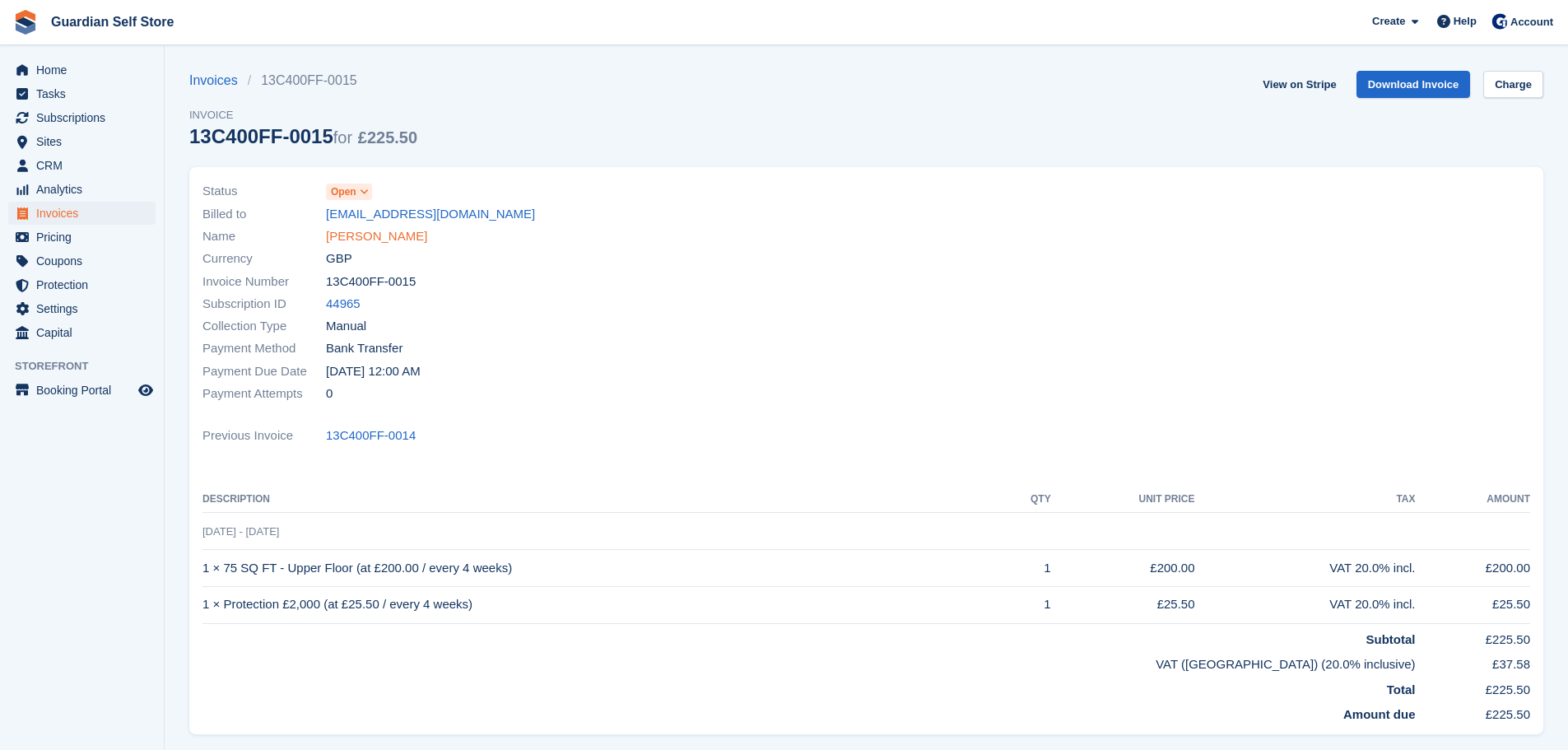
click at [355, 234] on link "[PERSON_NAME]" at bounding box center [376, 236] width 102 height 19
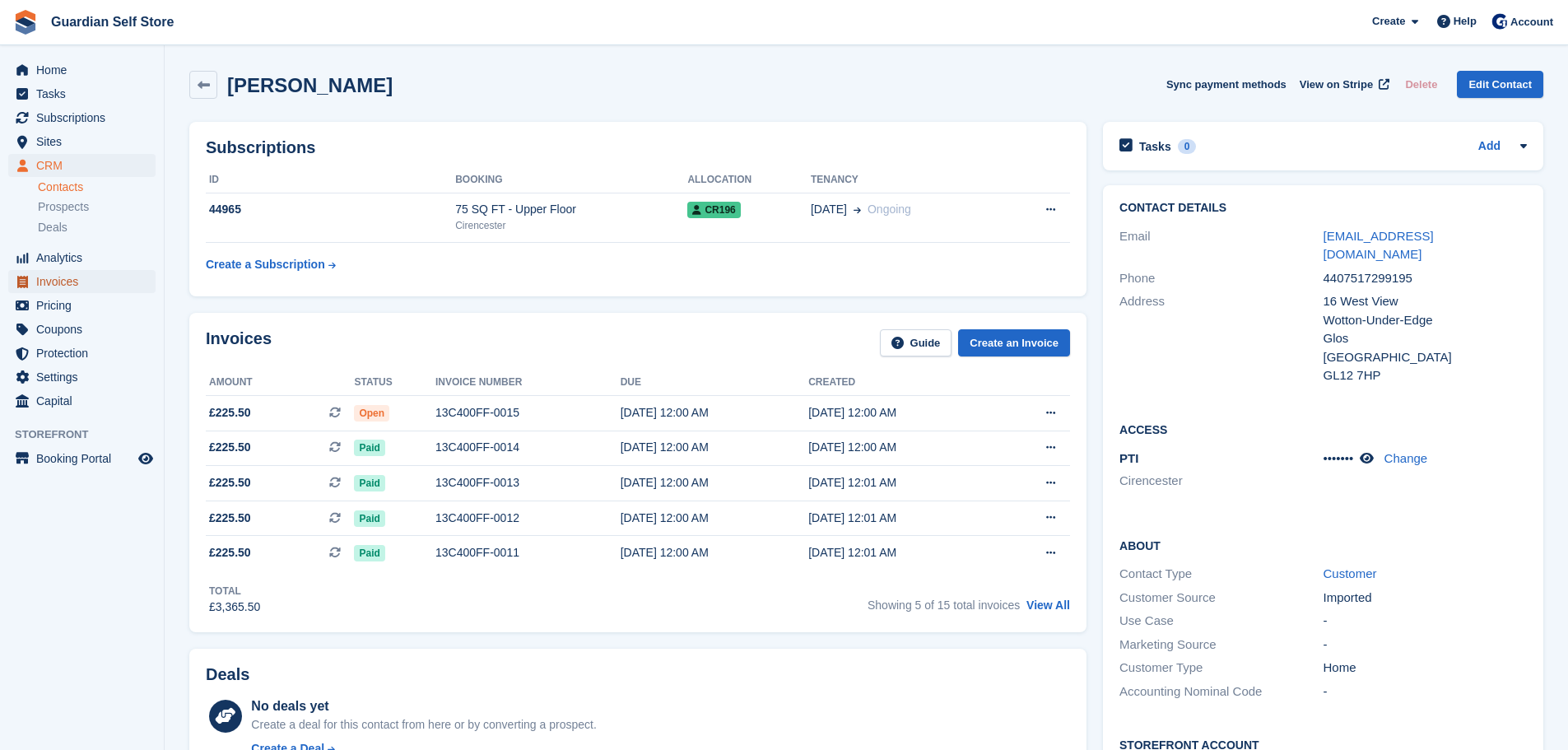
click at [70, 283] on span "Invoices" at bounding box center [86, 281] width 99 height 23
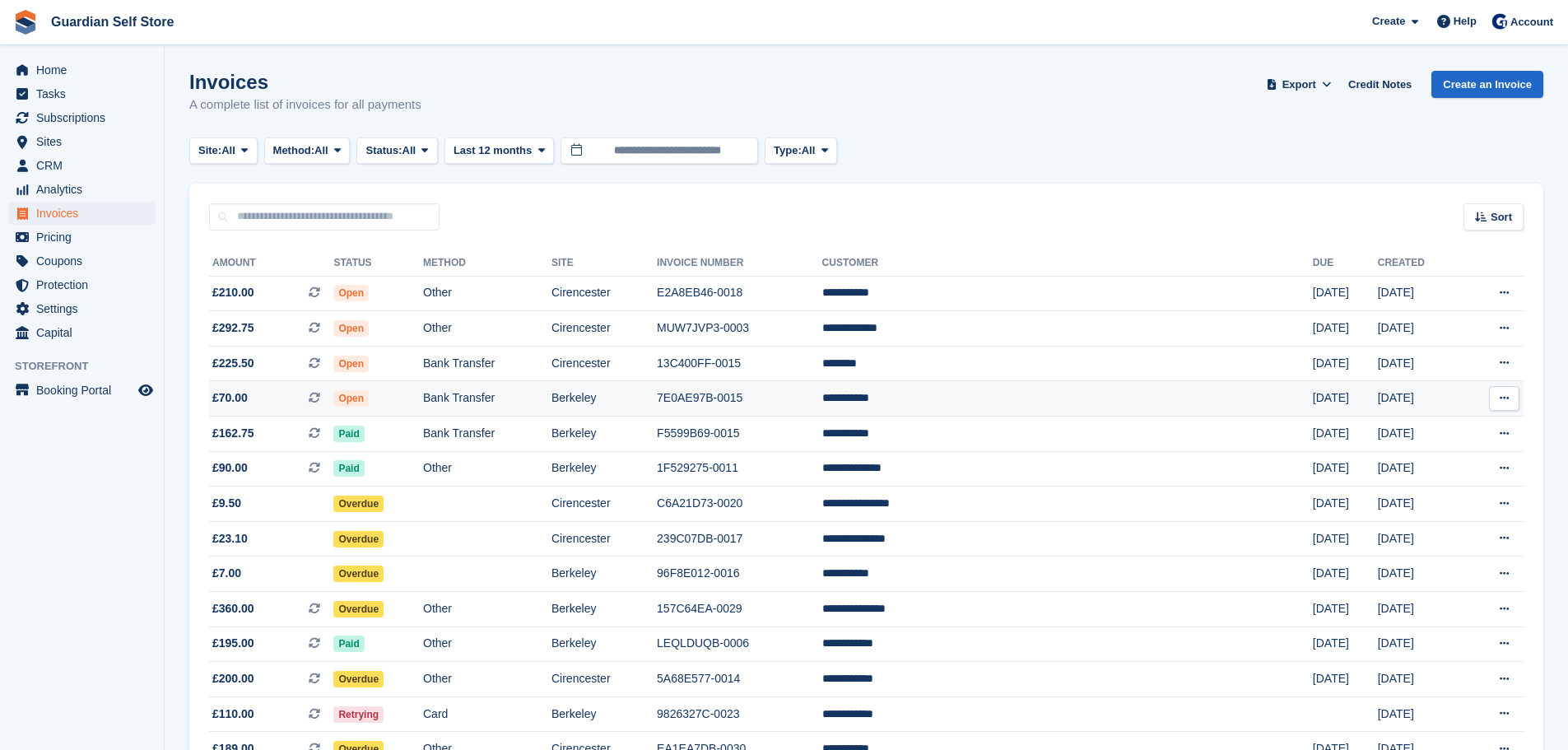
click at [417, 394] on td "Open" at bounding box center [377, 399] width 90 height 35
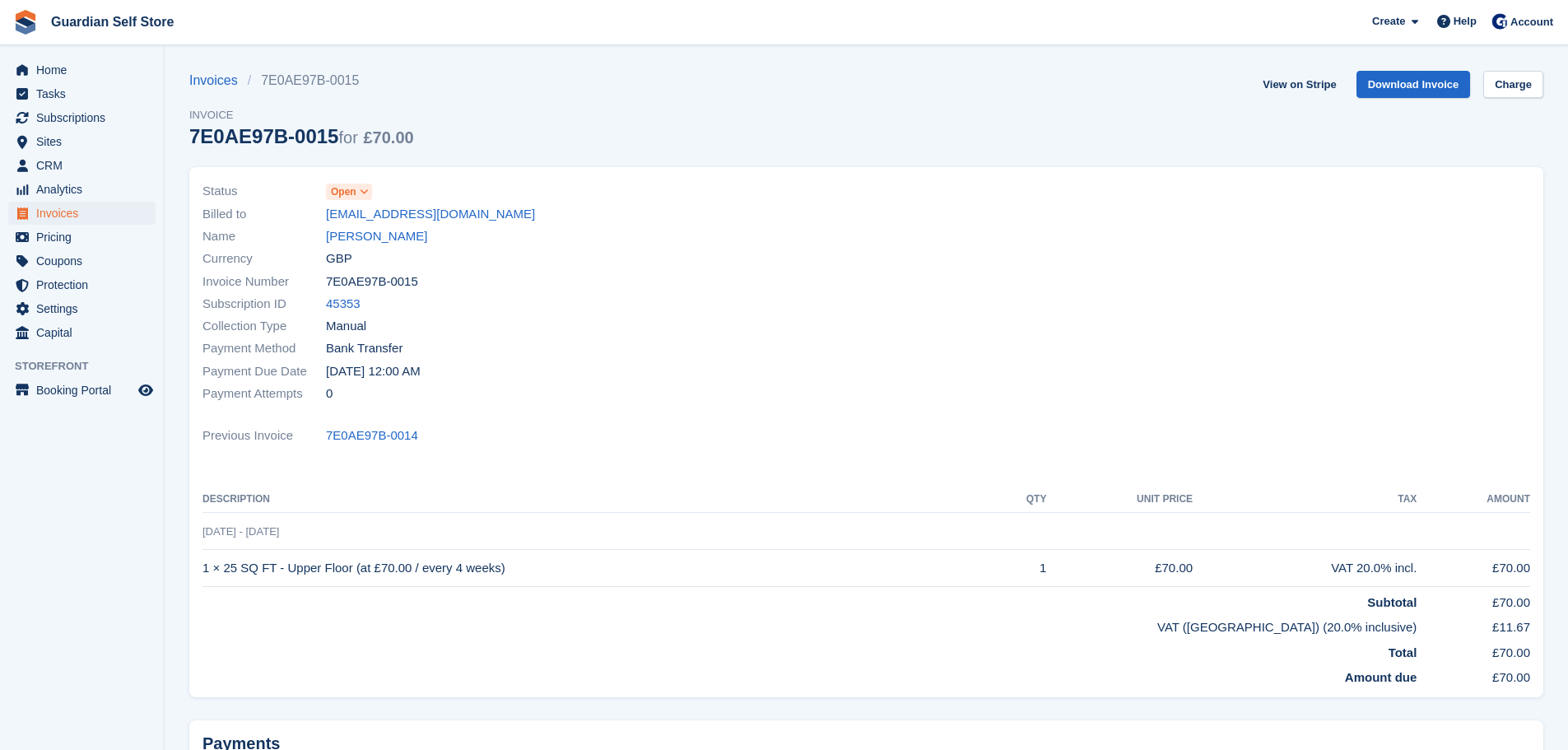
click at [341, 232] on link "Liam Watson" at bounding box center [376, 236] width 102 height 19
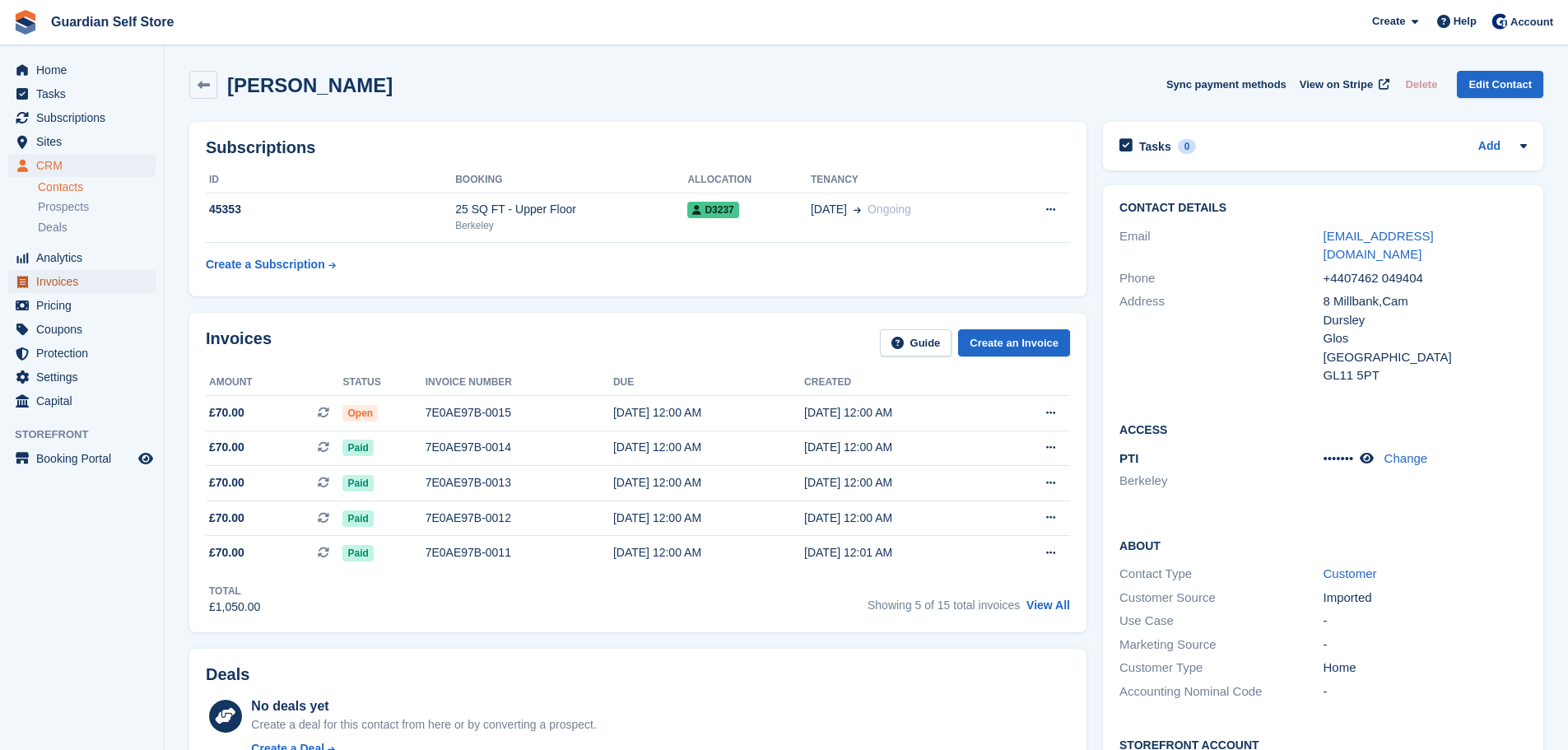
click at [78, 280] on span "Invoices" at bounding box center [86, 281] width 99 height 23
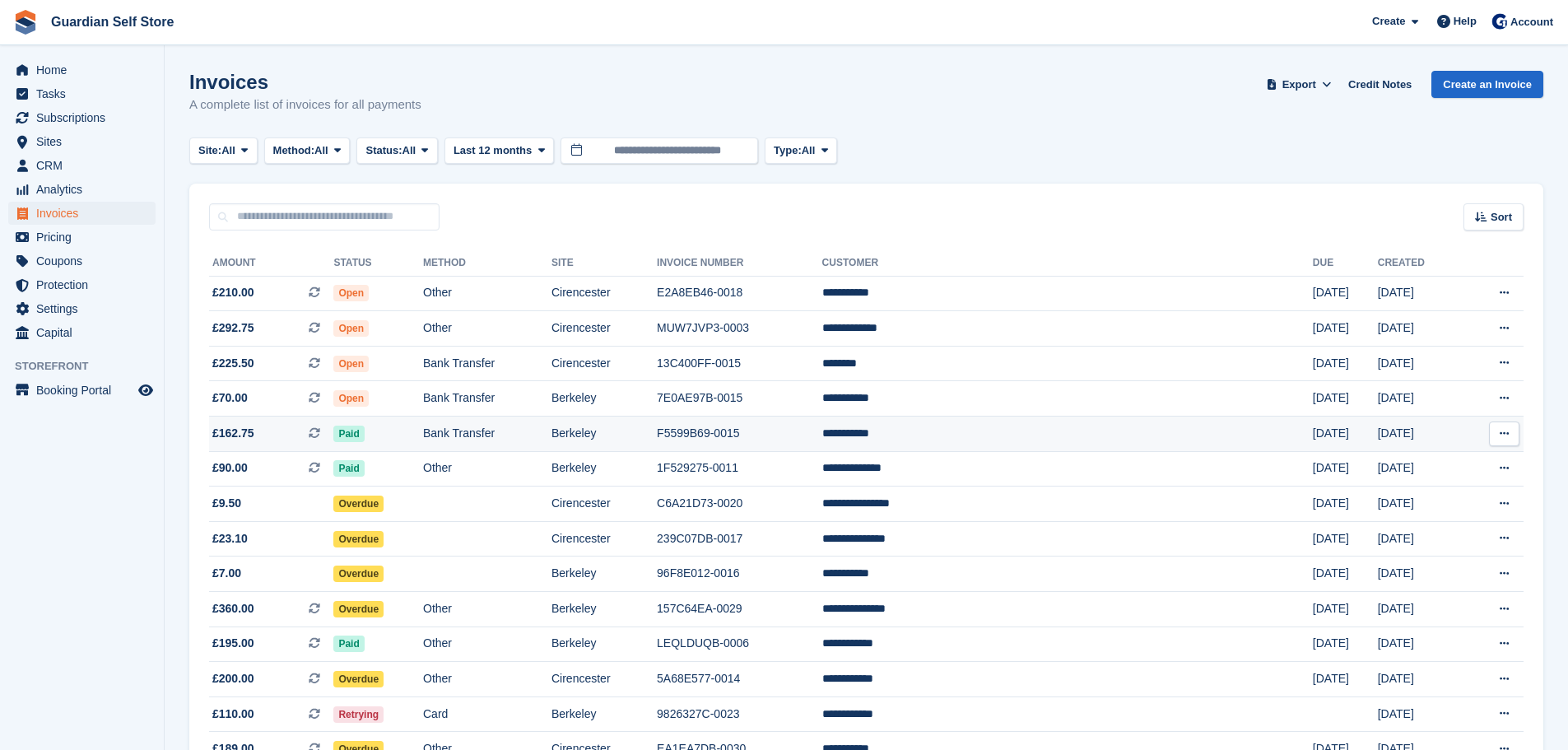
click at [512, 426] on td "Bank Transfer" at bounding box center [487, 434] width 128 height 35
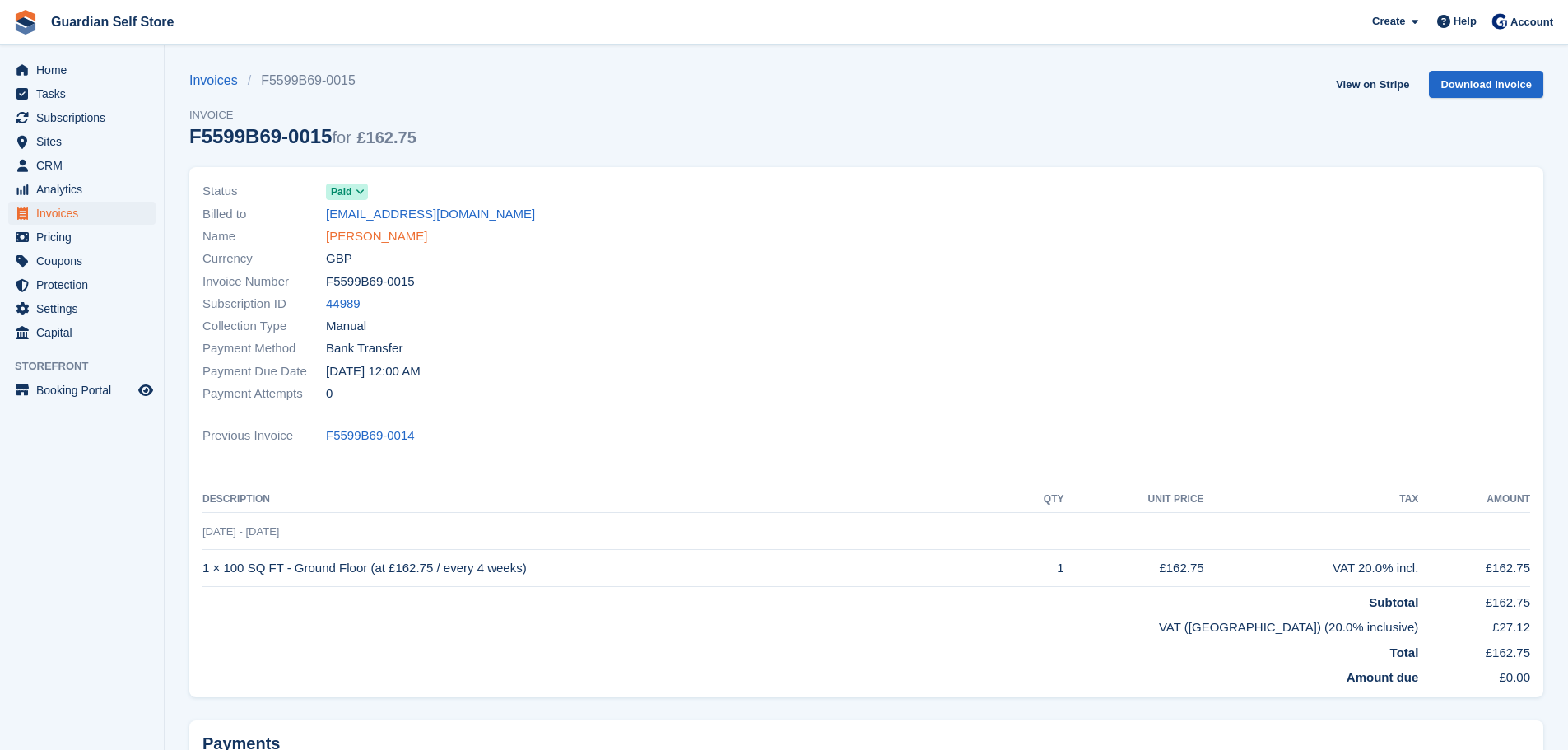
click at [350, 230] on link "Peter Field" at bounding box center [376, 236] width 102 height 19
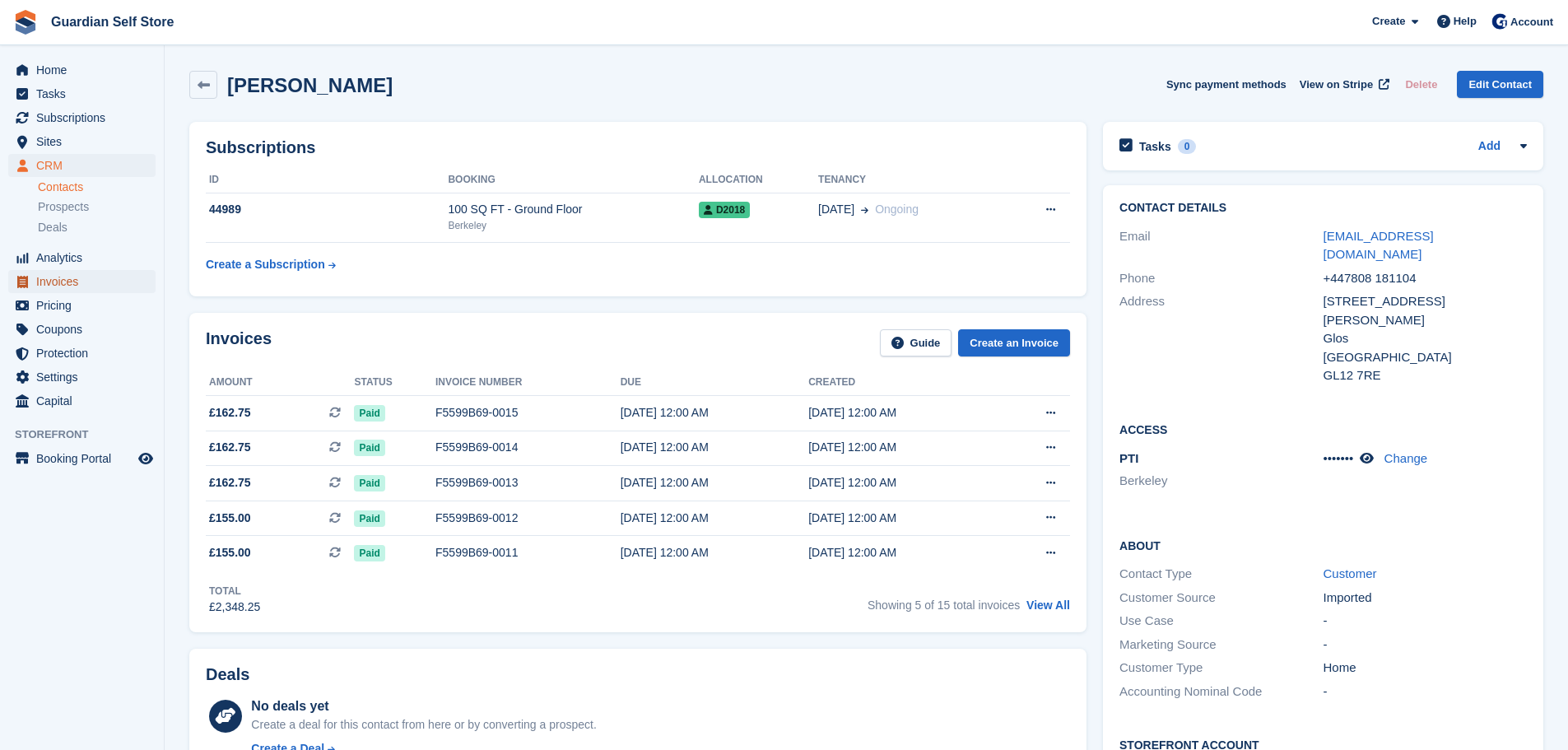
click at [85, 290] on span "Invoices" at bounding box center [86, 281] width 99 height 23
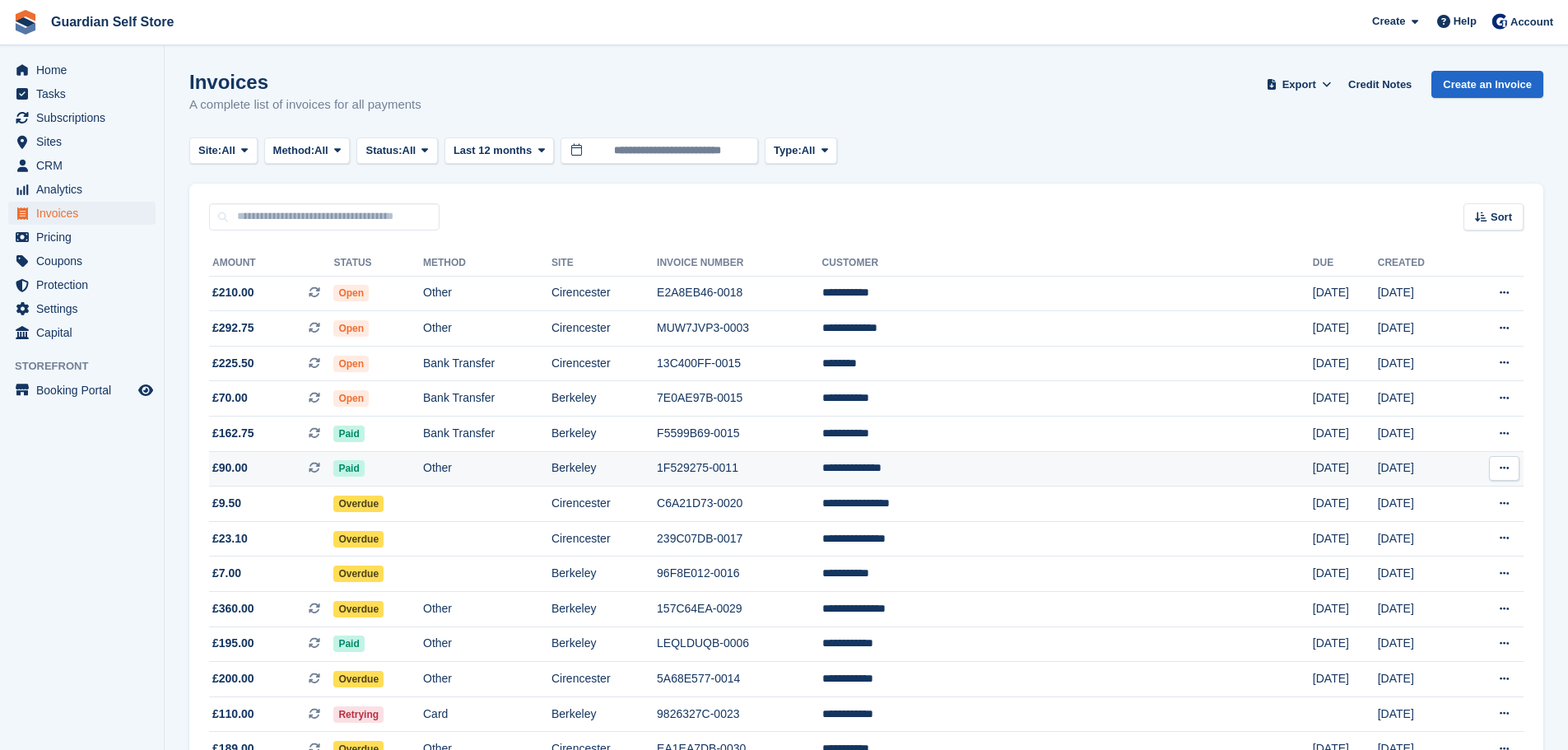
click at [506, 461] on td "Other" at bounding box center [487, 469] width 128 height 35
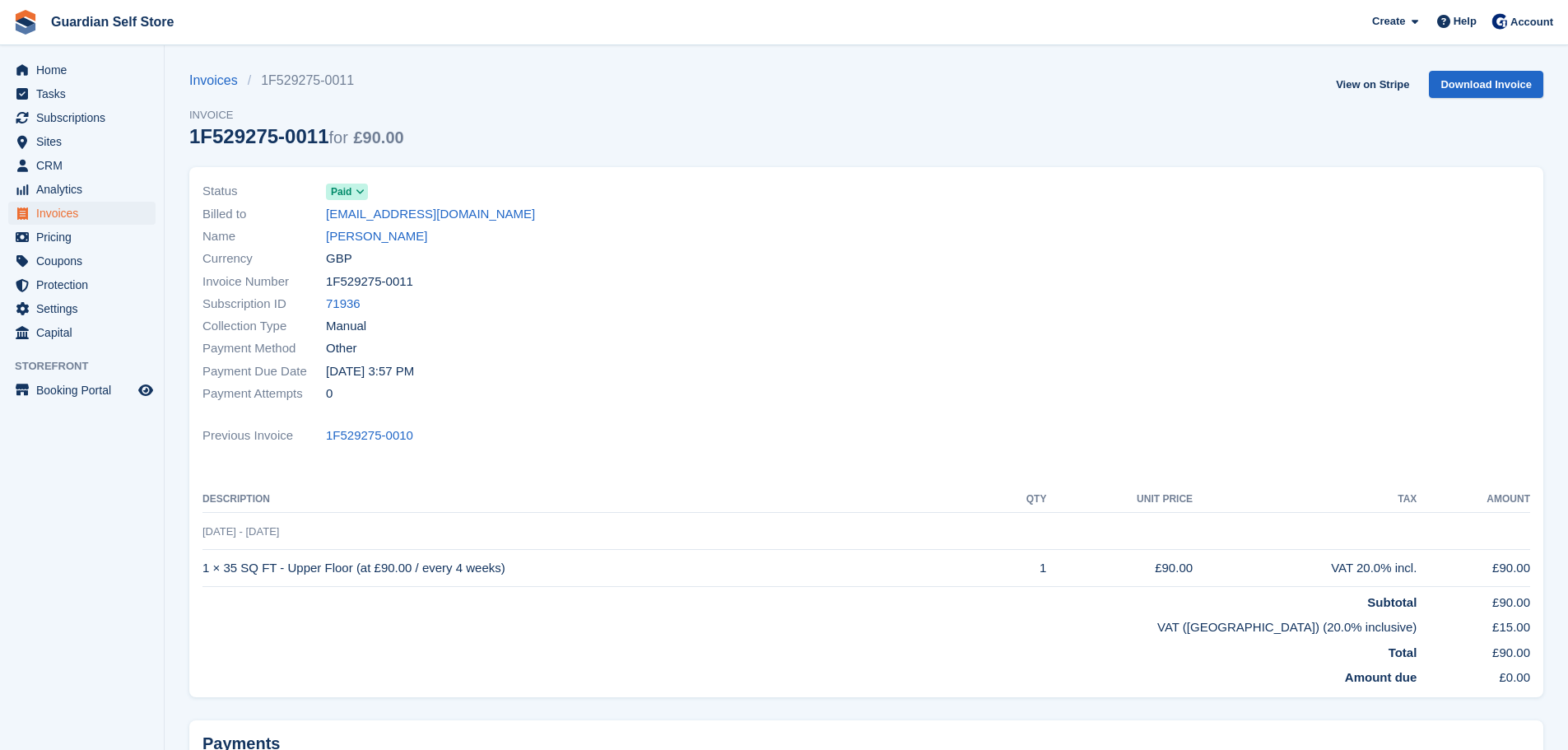
click at [373, 230] on link "[PERSON_NAME]" at bounding box center [376, 236] width 102 height 19
